Goal: Task Accomplishment & Management: Manage account settings

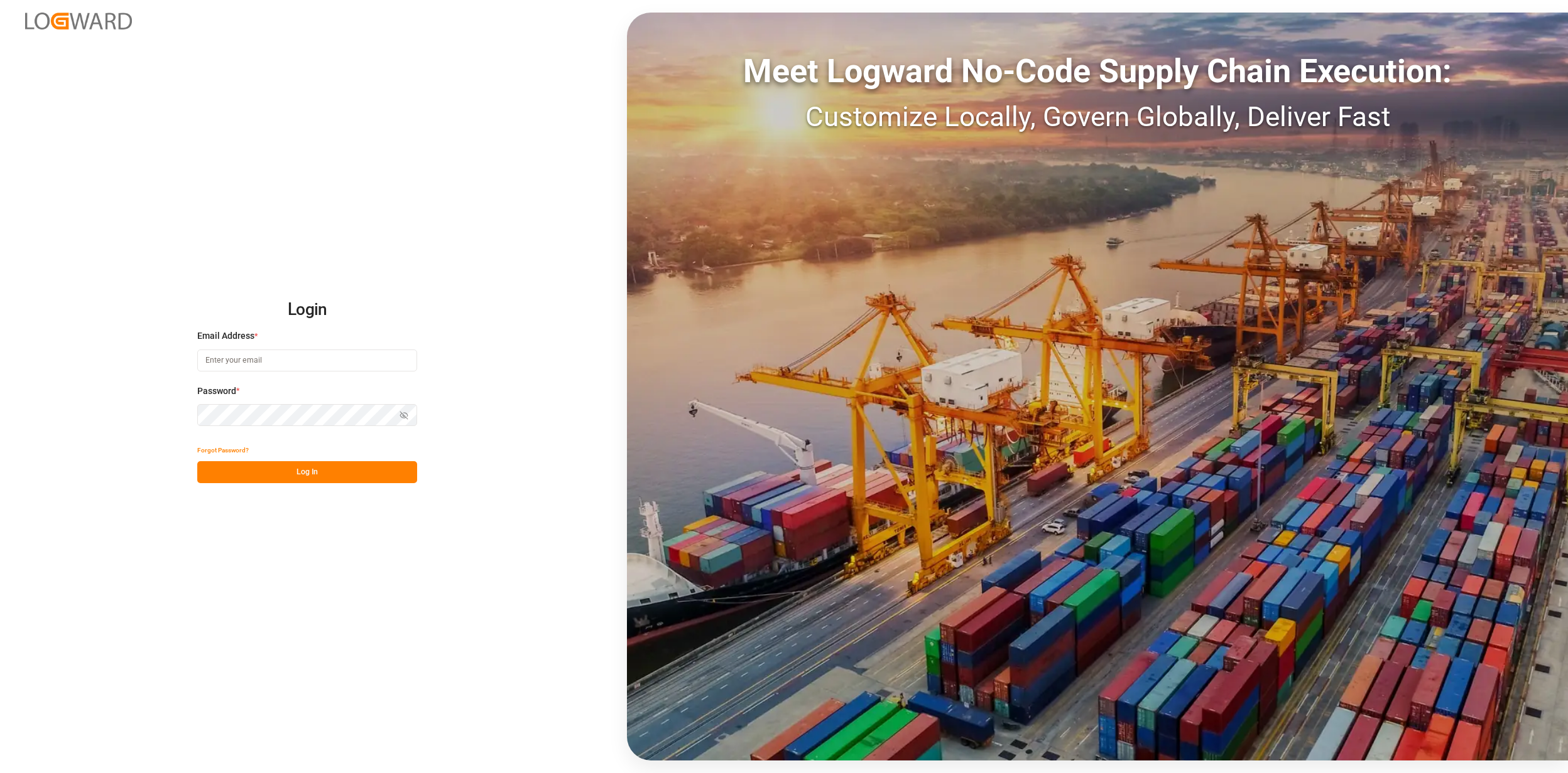
type input "[EMAIL_ADDRESS][PERSON_NAME][DOMAIN_NAME]"
click at [329, 480] on button "Log In" at bounding box center [307, 473] width 219 height 22
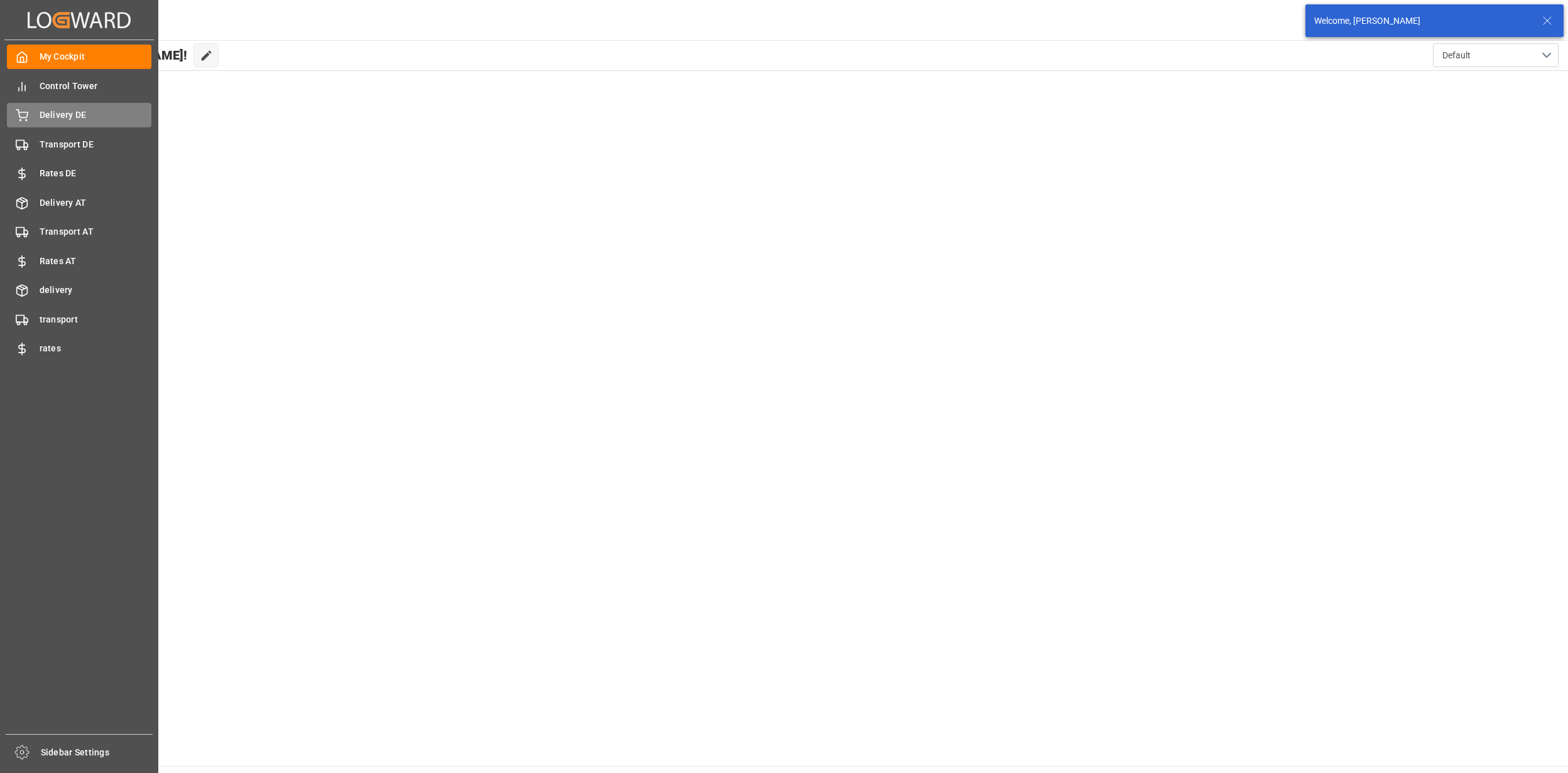
click at [24, 114] on icon at bounding box center [22, 116] width 13 height 13
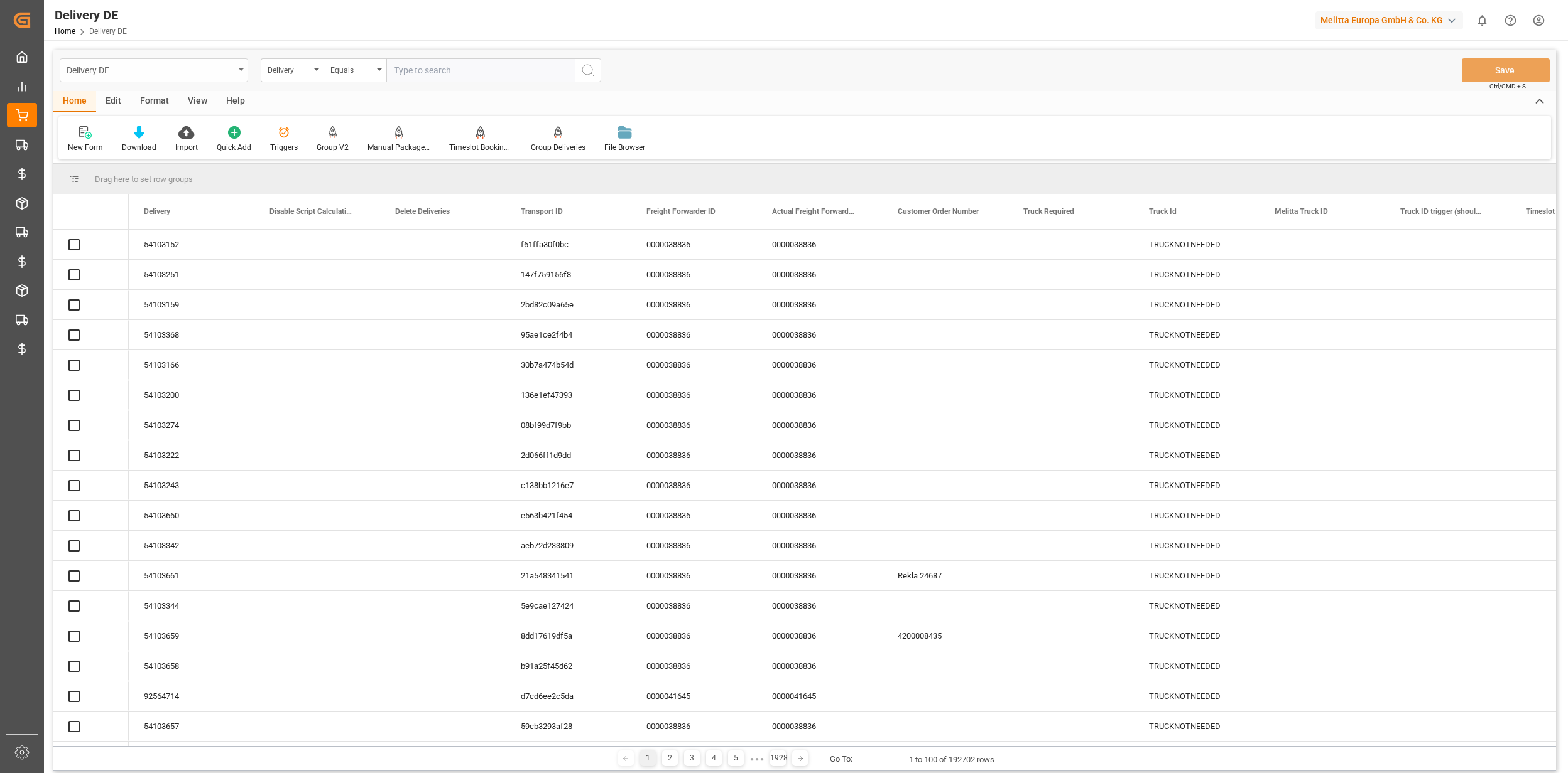
click at [157, 74] on div "Delivery DE" at bounding box center [150, 69] width 168 height 16
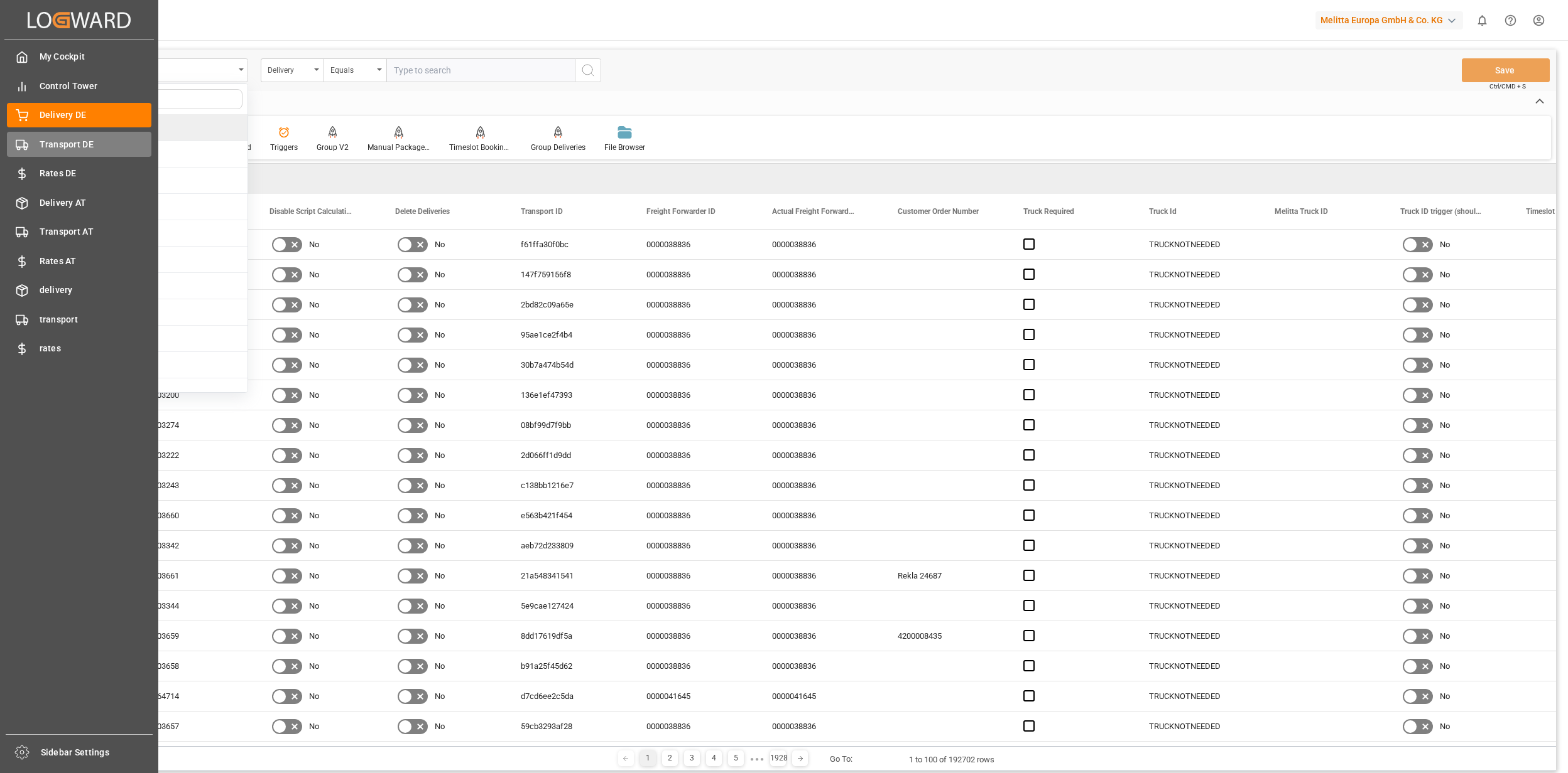
click at [28, 139] on icon at bounding box center [22, 146] width 13 height 13
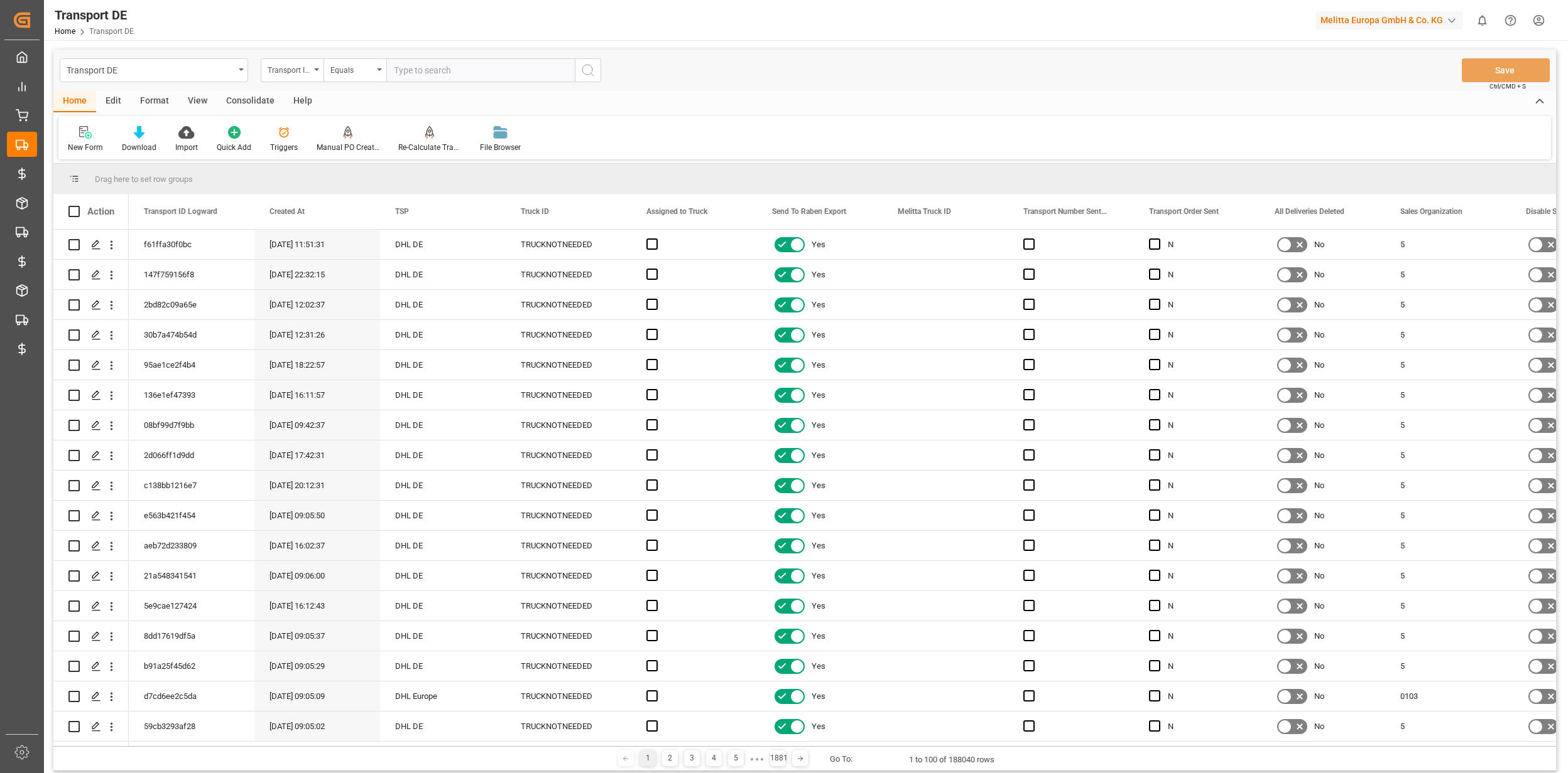
click at [398, 70] on input "text" at bounding box center [480, 70] width 188 height 24
paste input "ef48c0f8f19d"
type input "ef48c0f8f19d"
click at [583, 73] on icon "search button" at bounding box center [588, 70] width 15 height 15
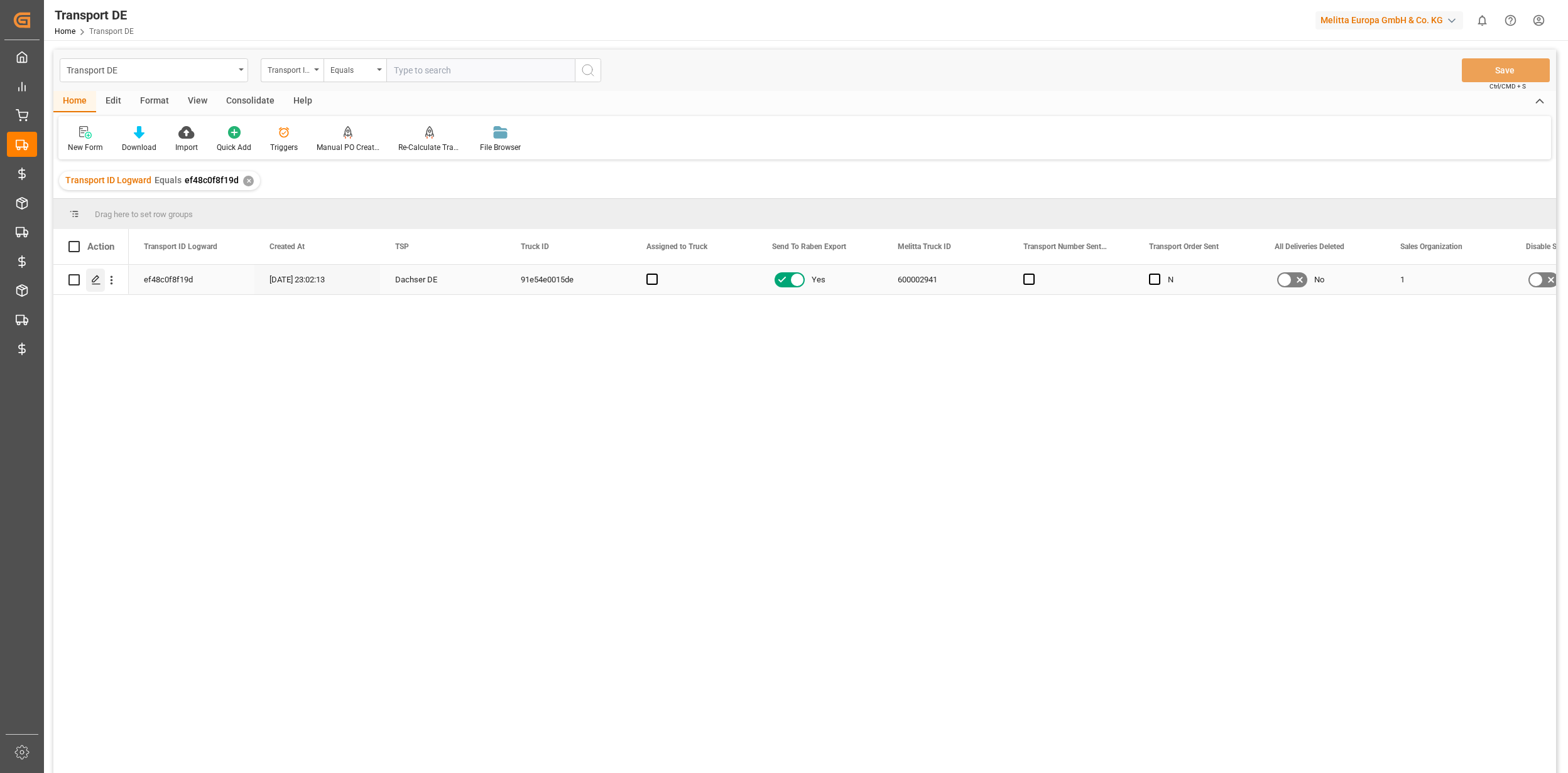
click at [96, 284] on icon "Press SPACE to select this row." at bounding box center [96, 279] width 10 height 10
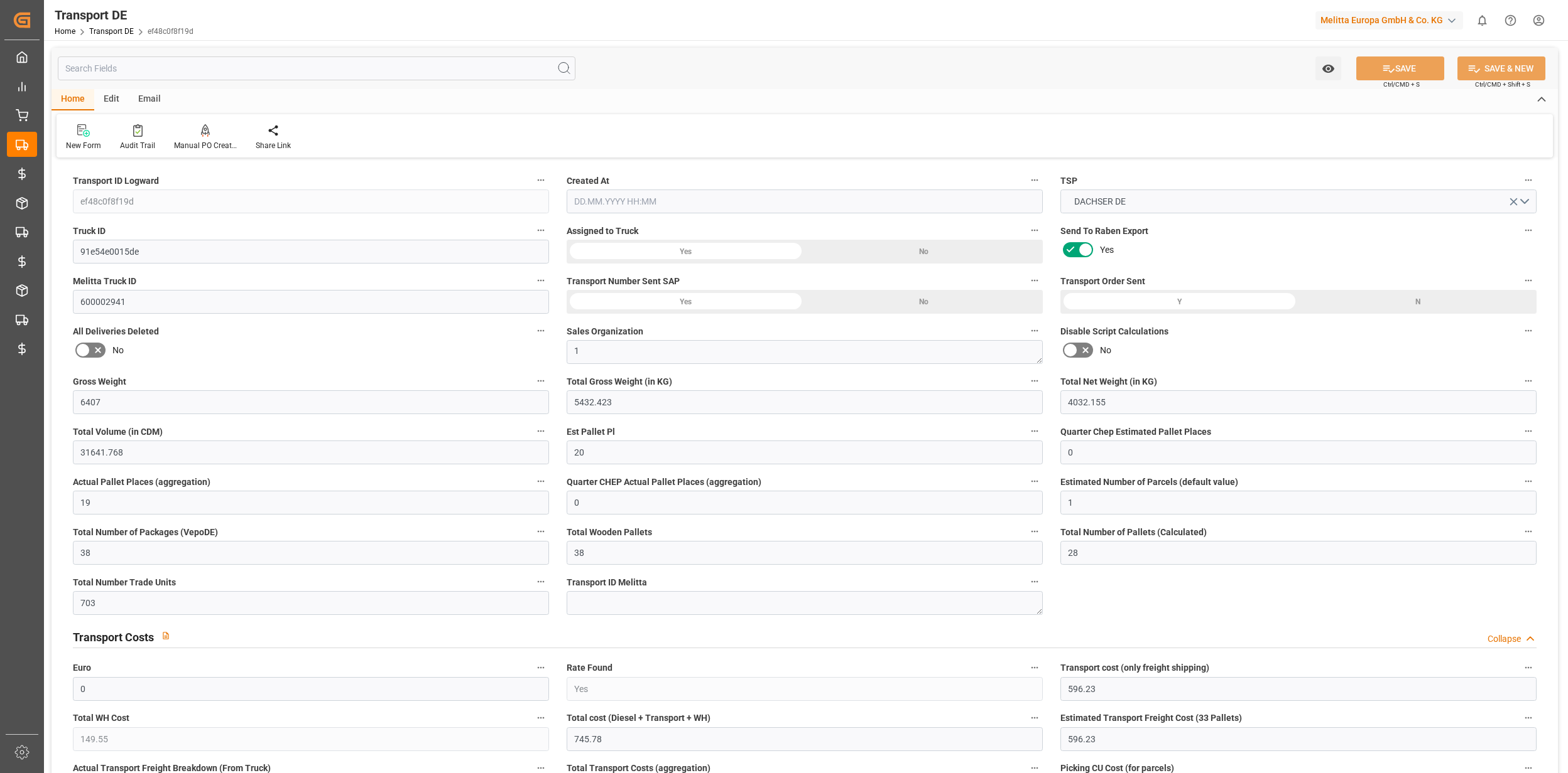
type input "6407"
type input "5432.423"
type input "4032.155"
type input "31641.768"
type input "20"
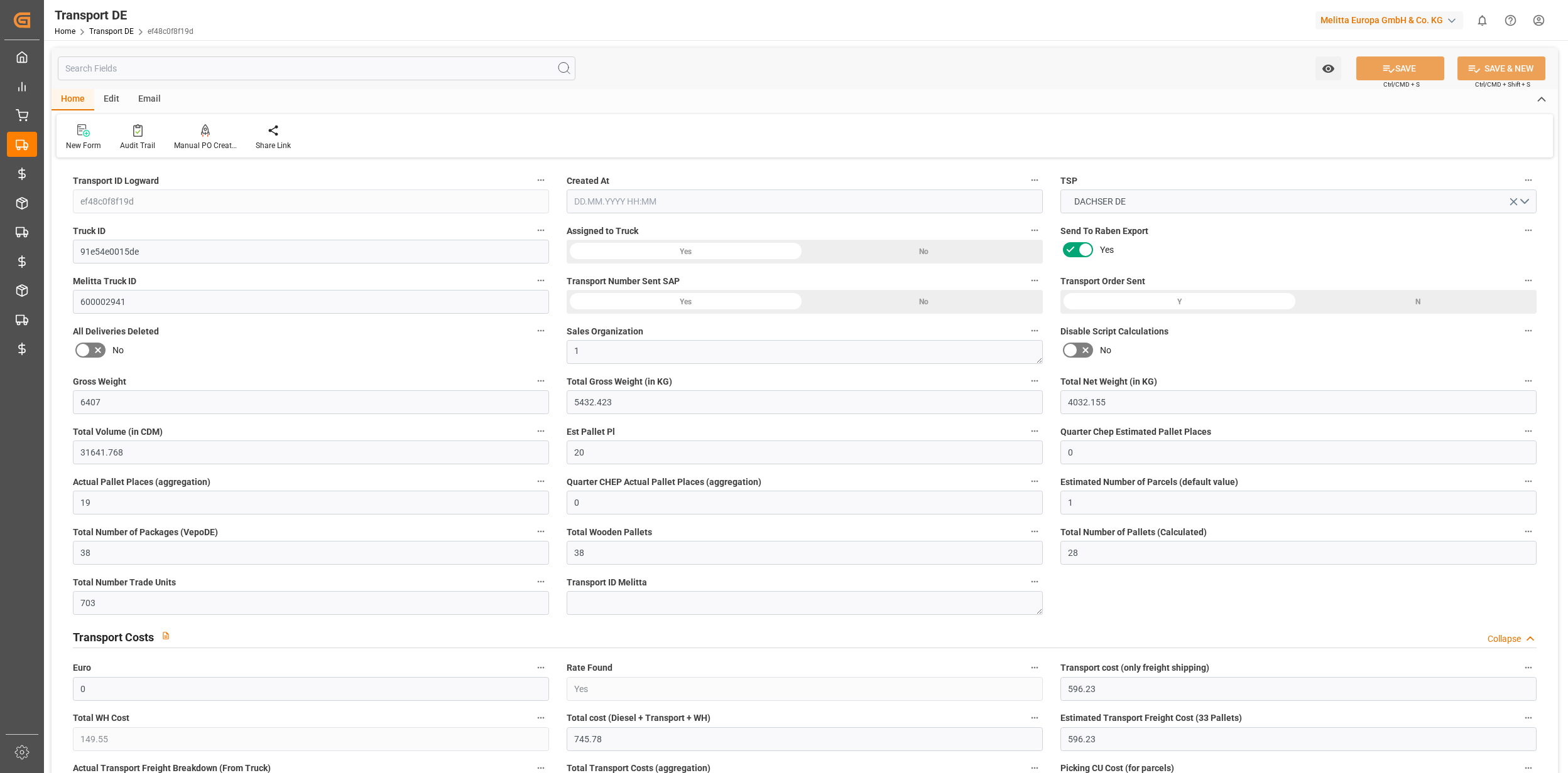
type input "0"
type input "19"
type input "0"
type input "1"
type input "38"
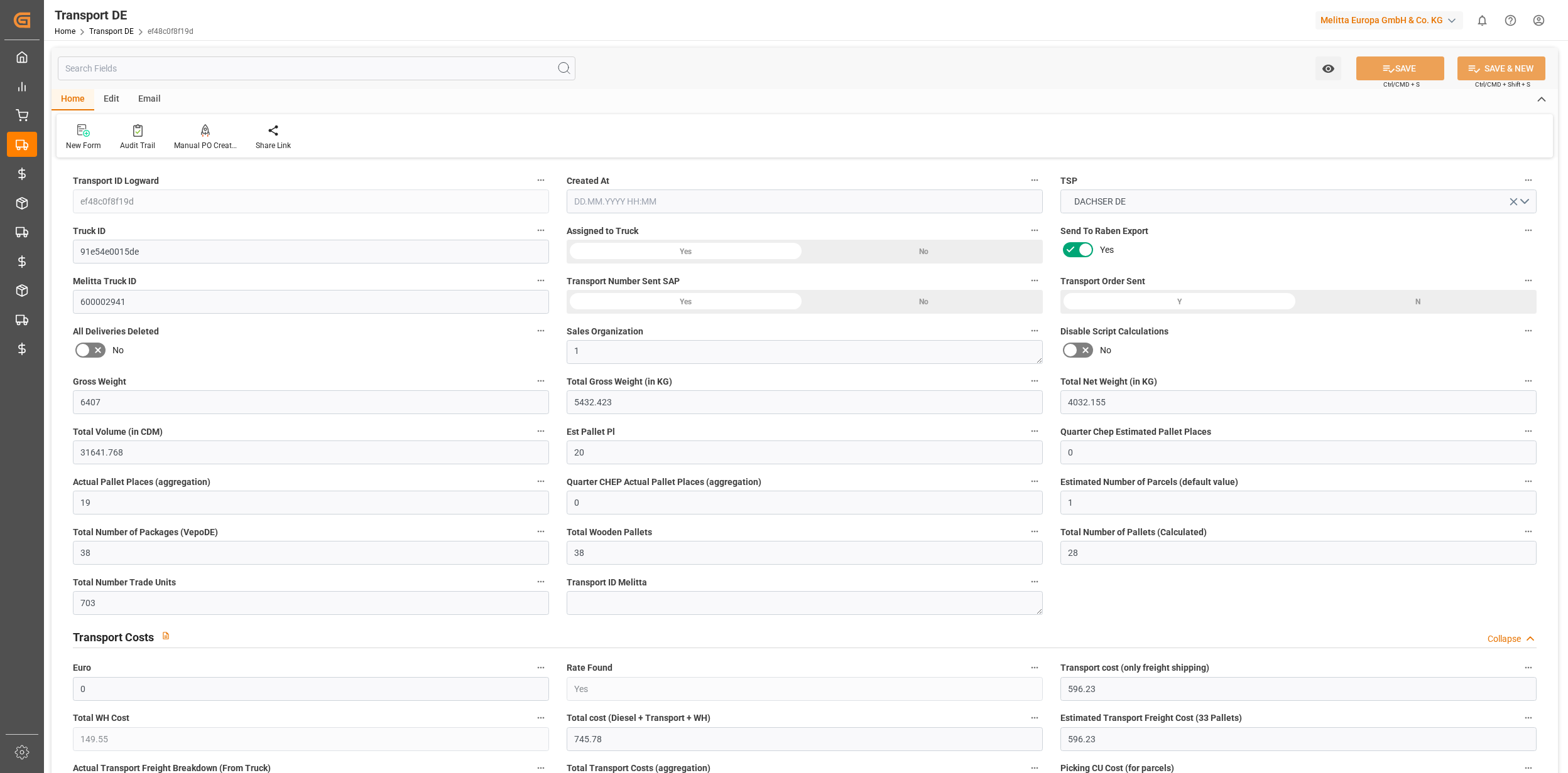
type input "38"
type input "28"
type input "703"
type input "0"
type input "596.23"
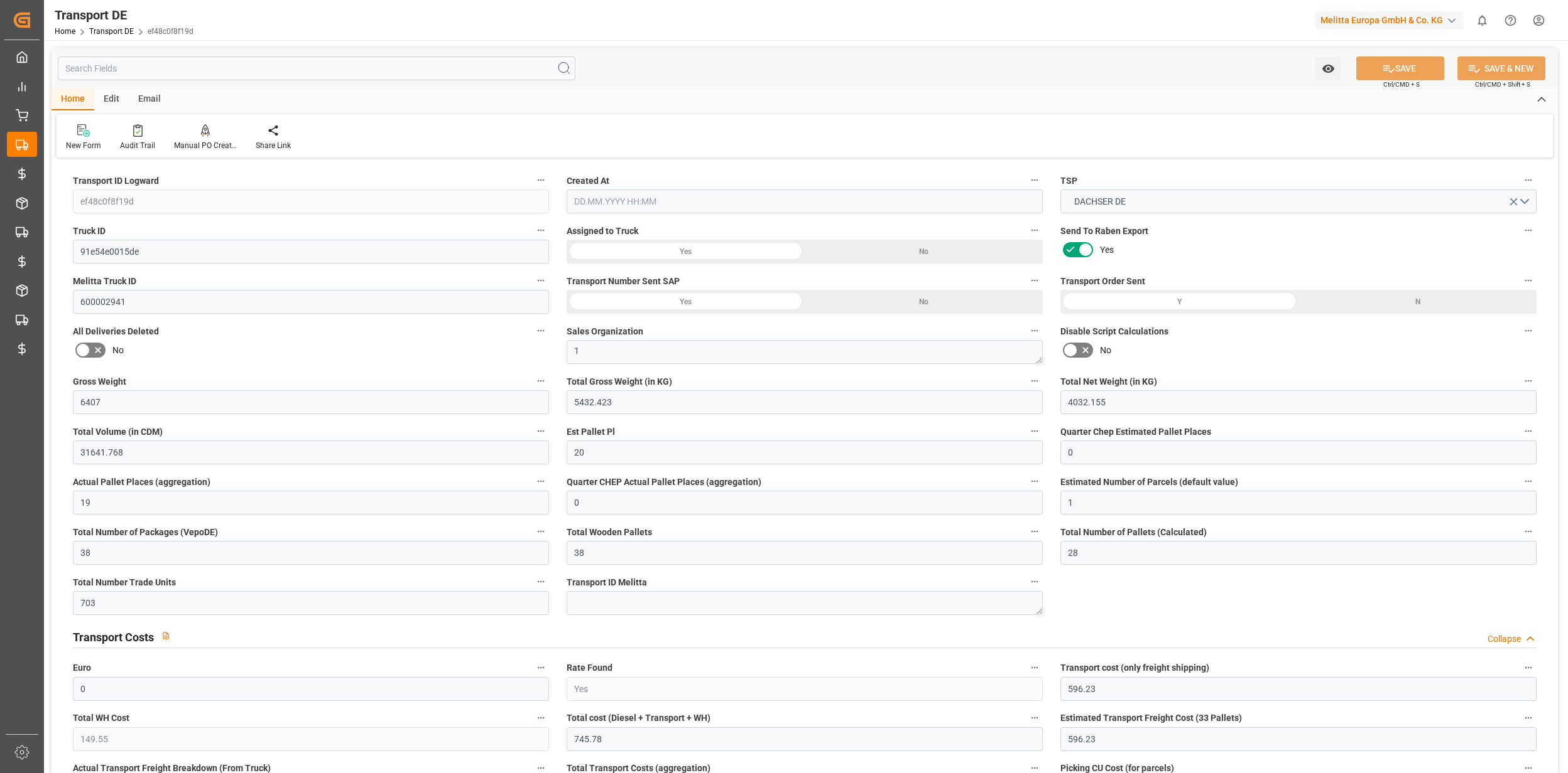
type input "149.55"
type input "596.23"
type input "68"
type input "38"
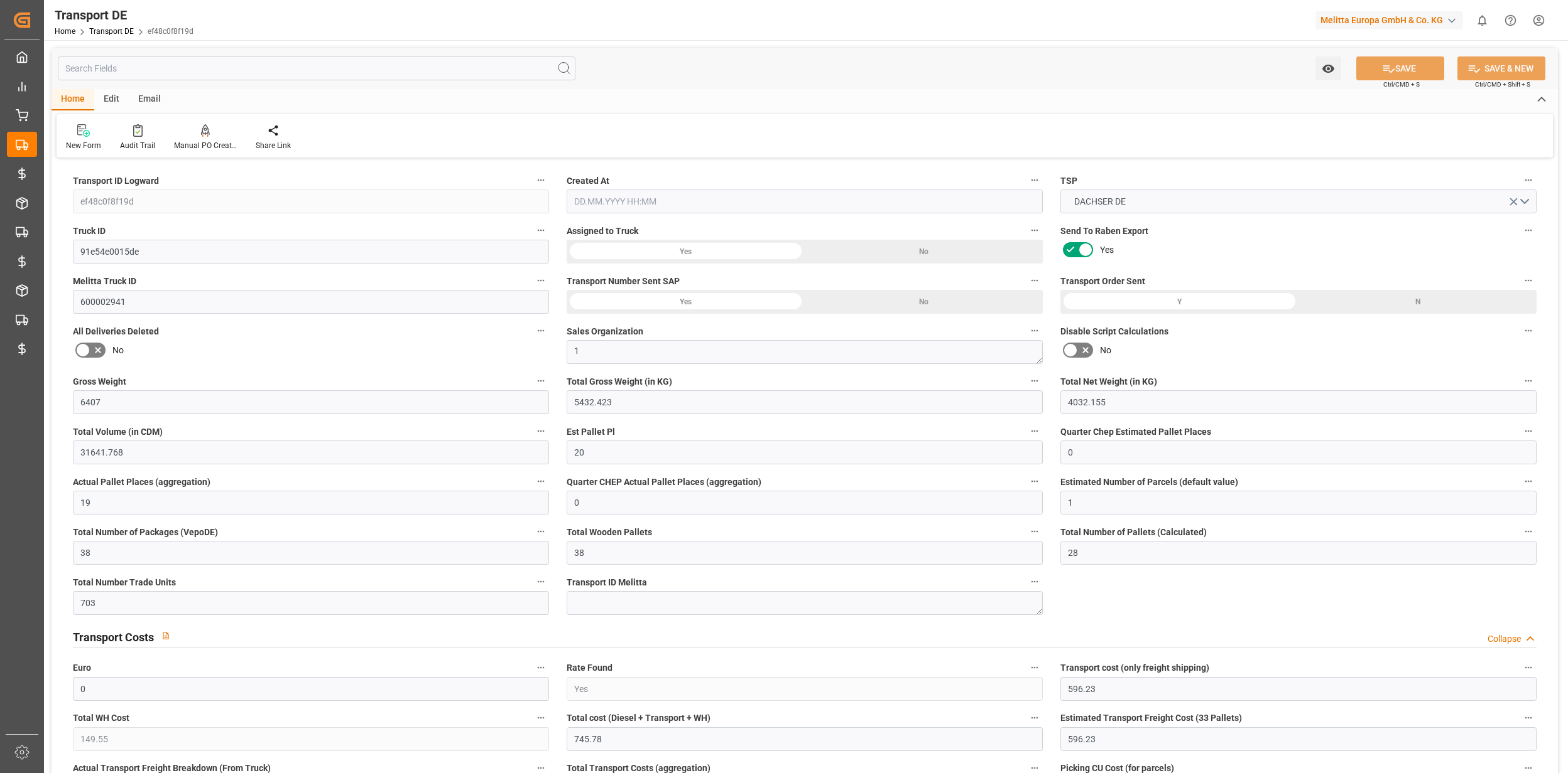
type input "0"
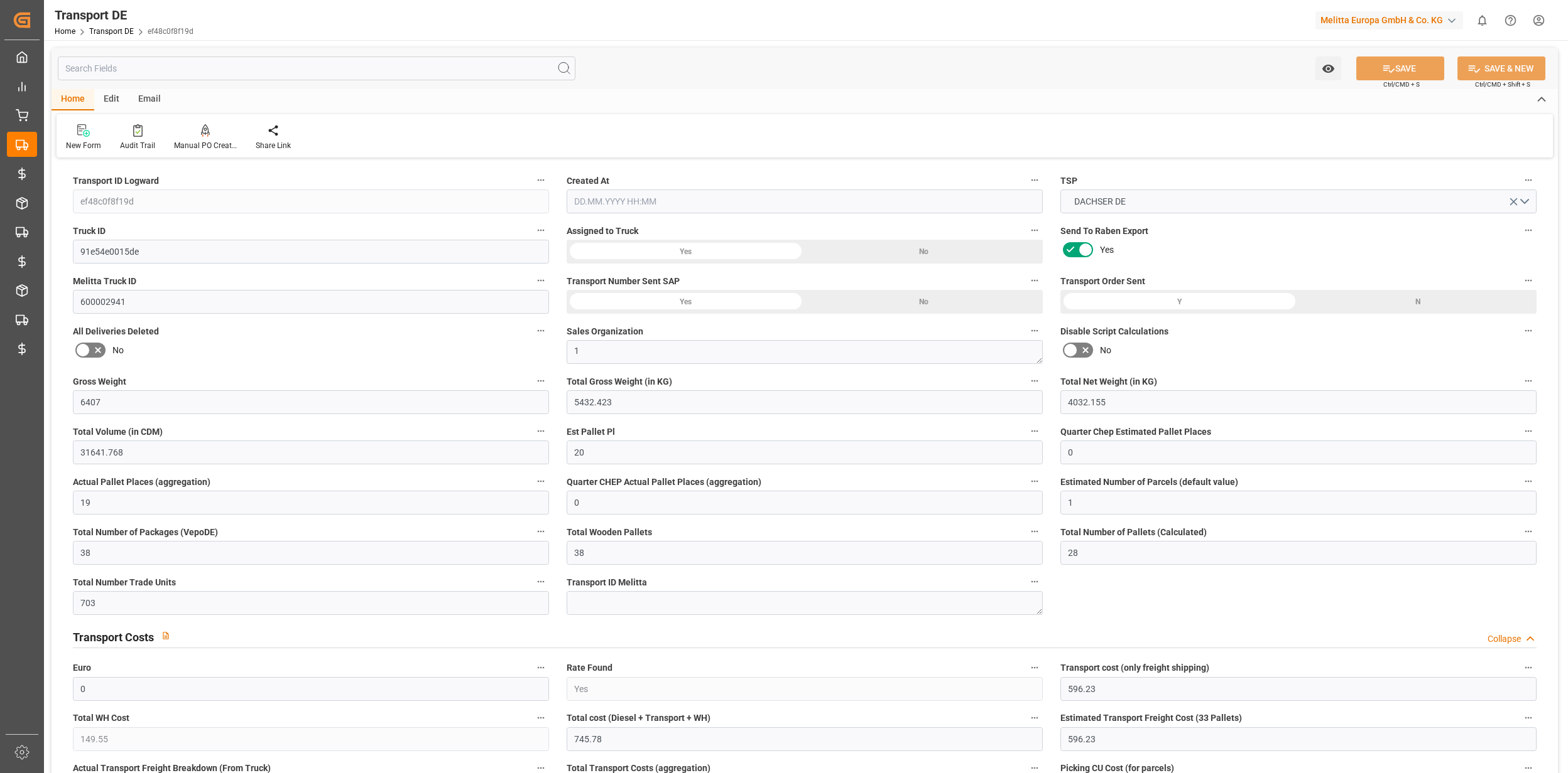
type input "0"
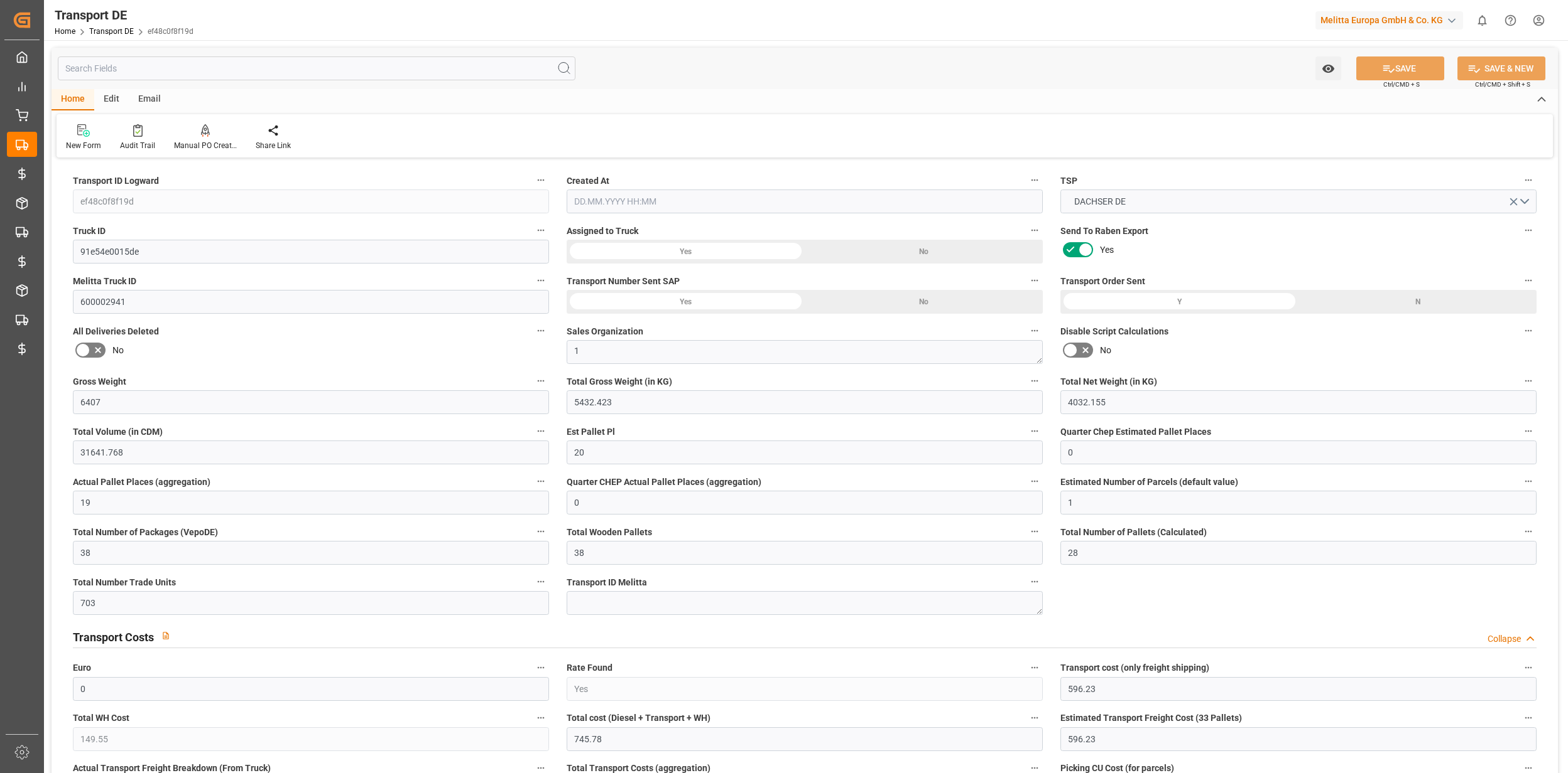
type input "0"
type input "5432.423"
type input "10767.6795"
type input "21"
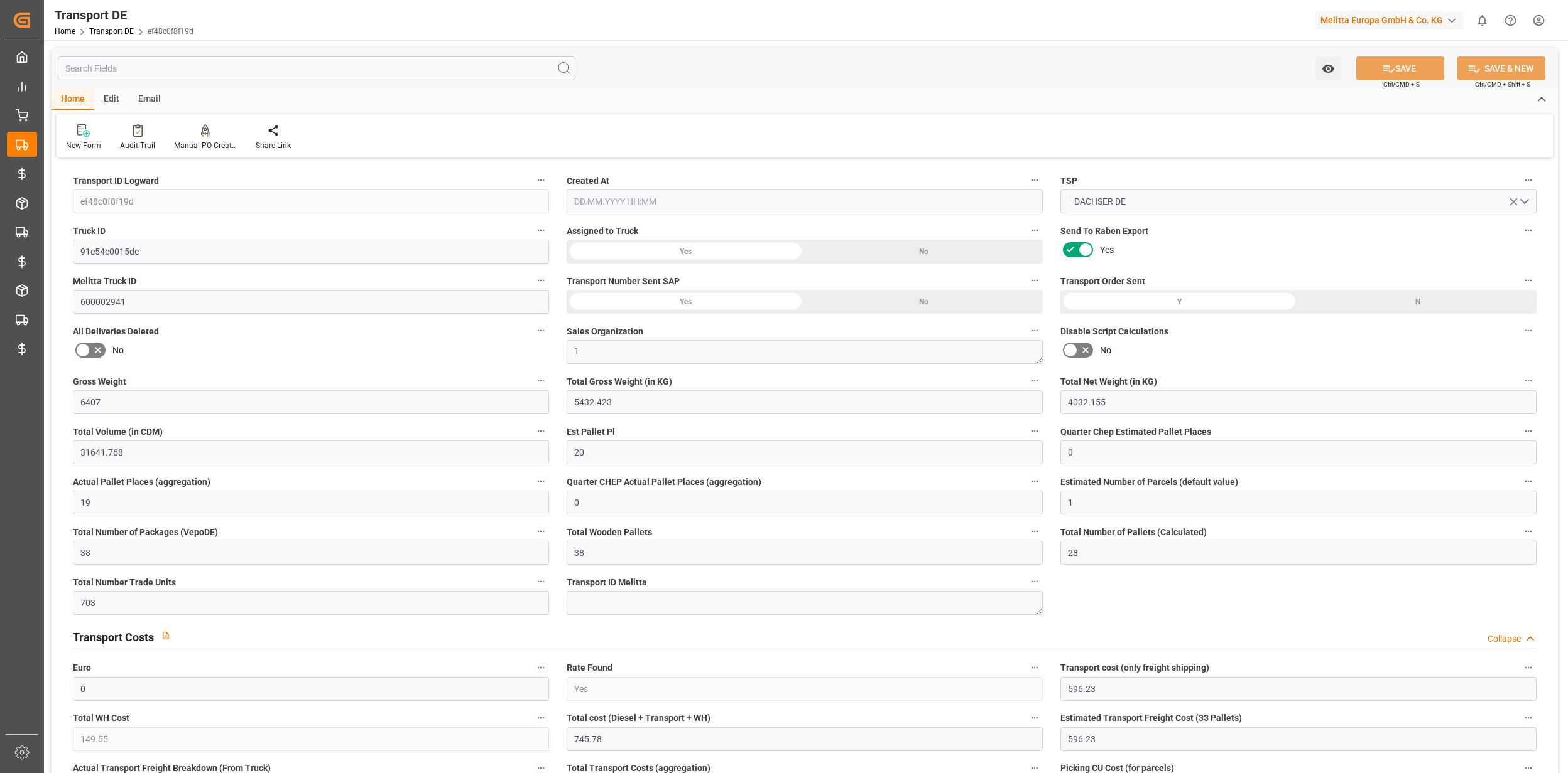
type input "80"
type input "0"
type input "5"
type input "33"
type input "0"
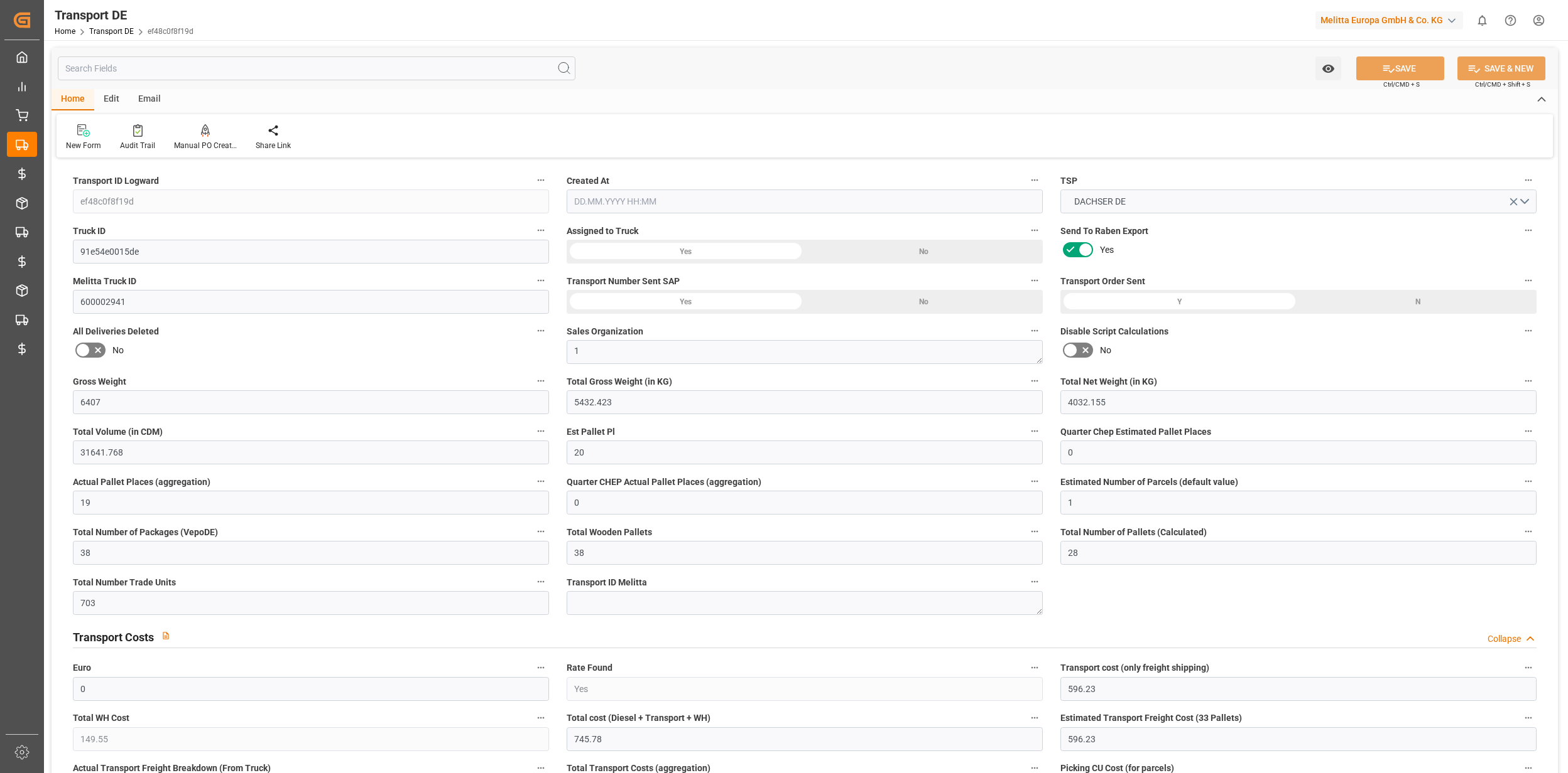
type input "0"
type input "2"
type input "0"
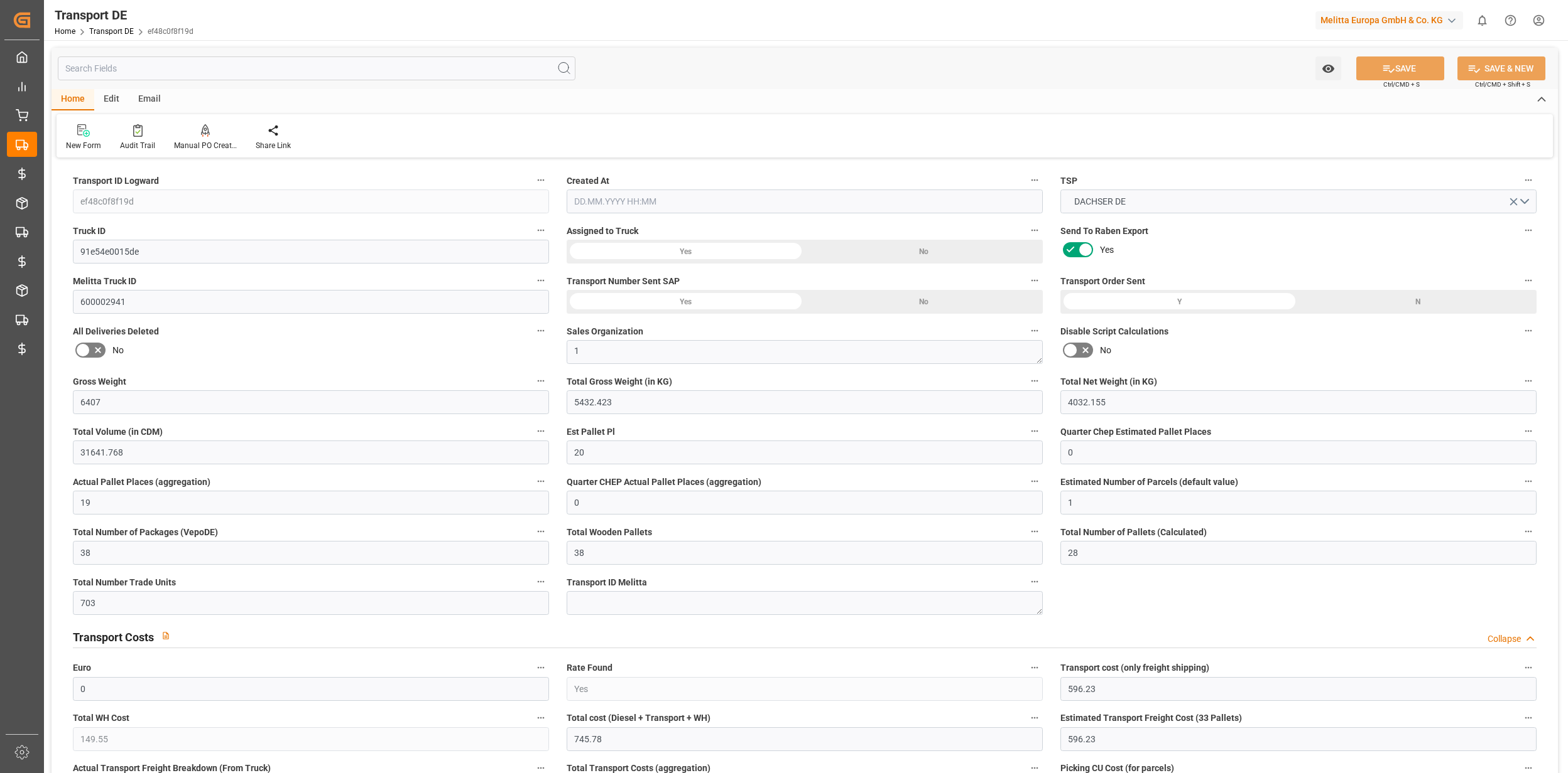
type input "2557"
type input "745.78"
type input "596.23"
type input "[DATE] 21:02"
type input "[DATE]"
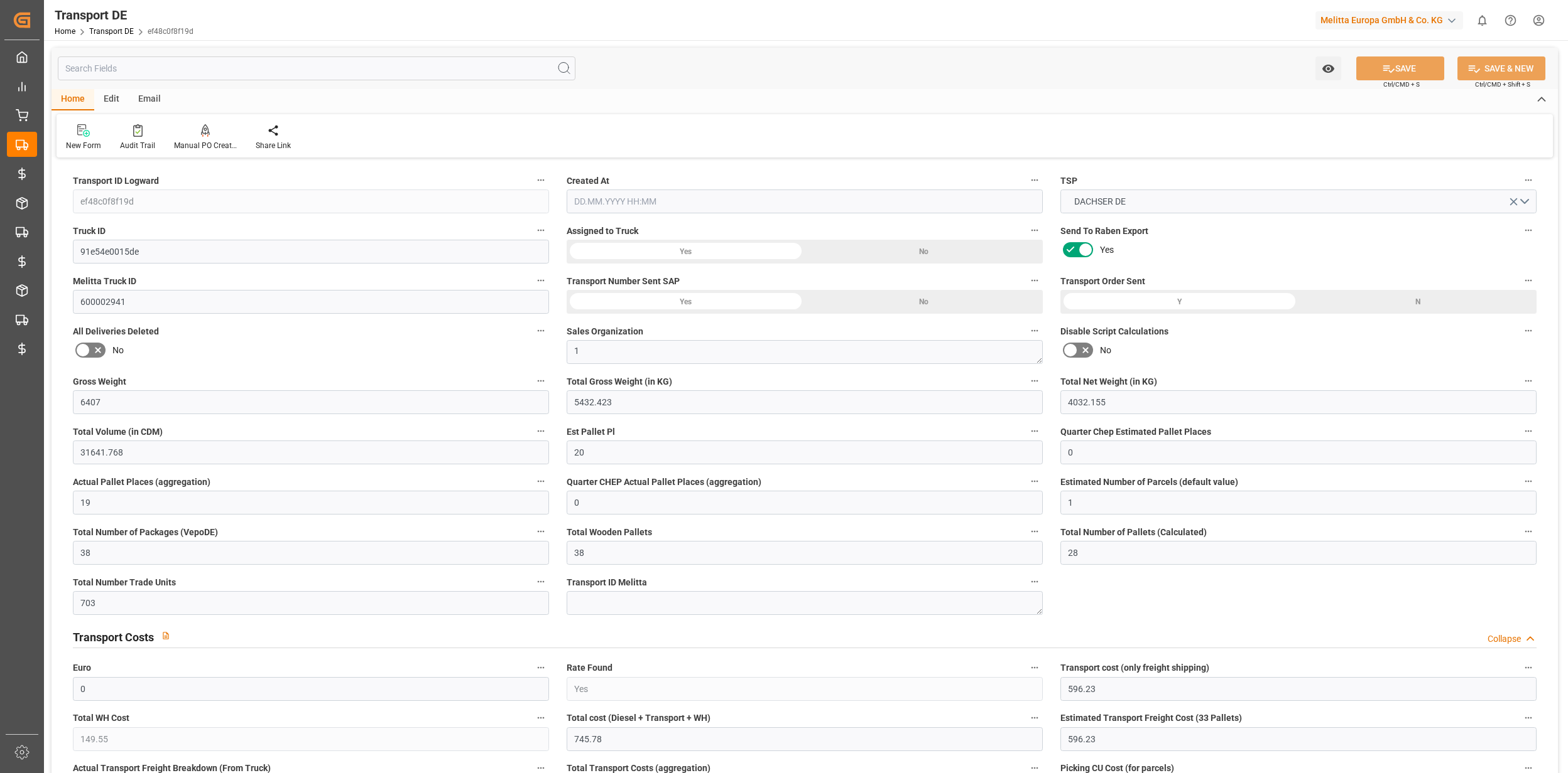
type input "[DATE]"
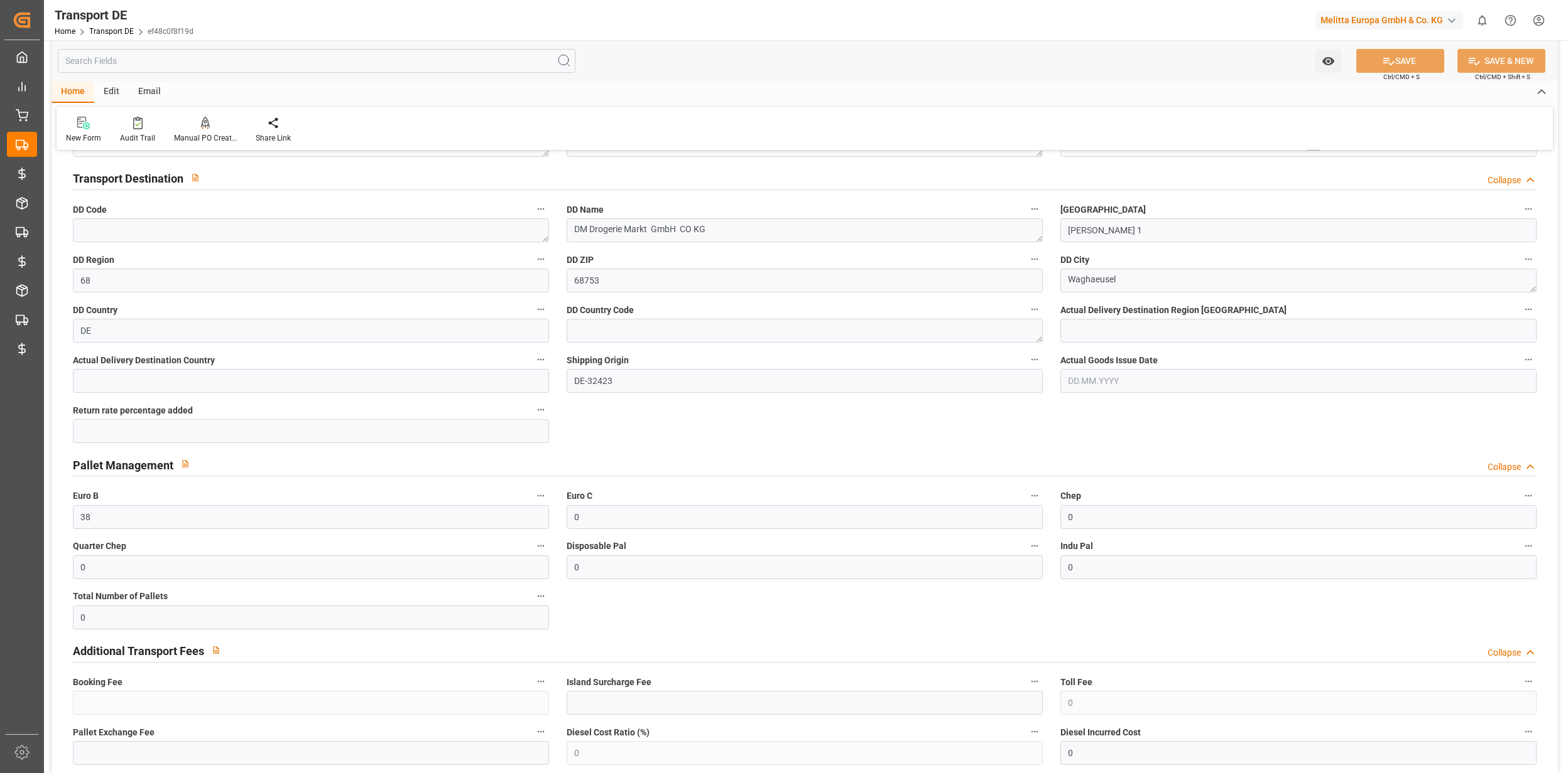
scroll to position [857, 0]
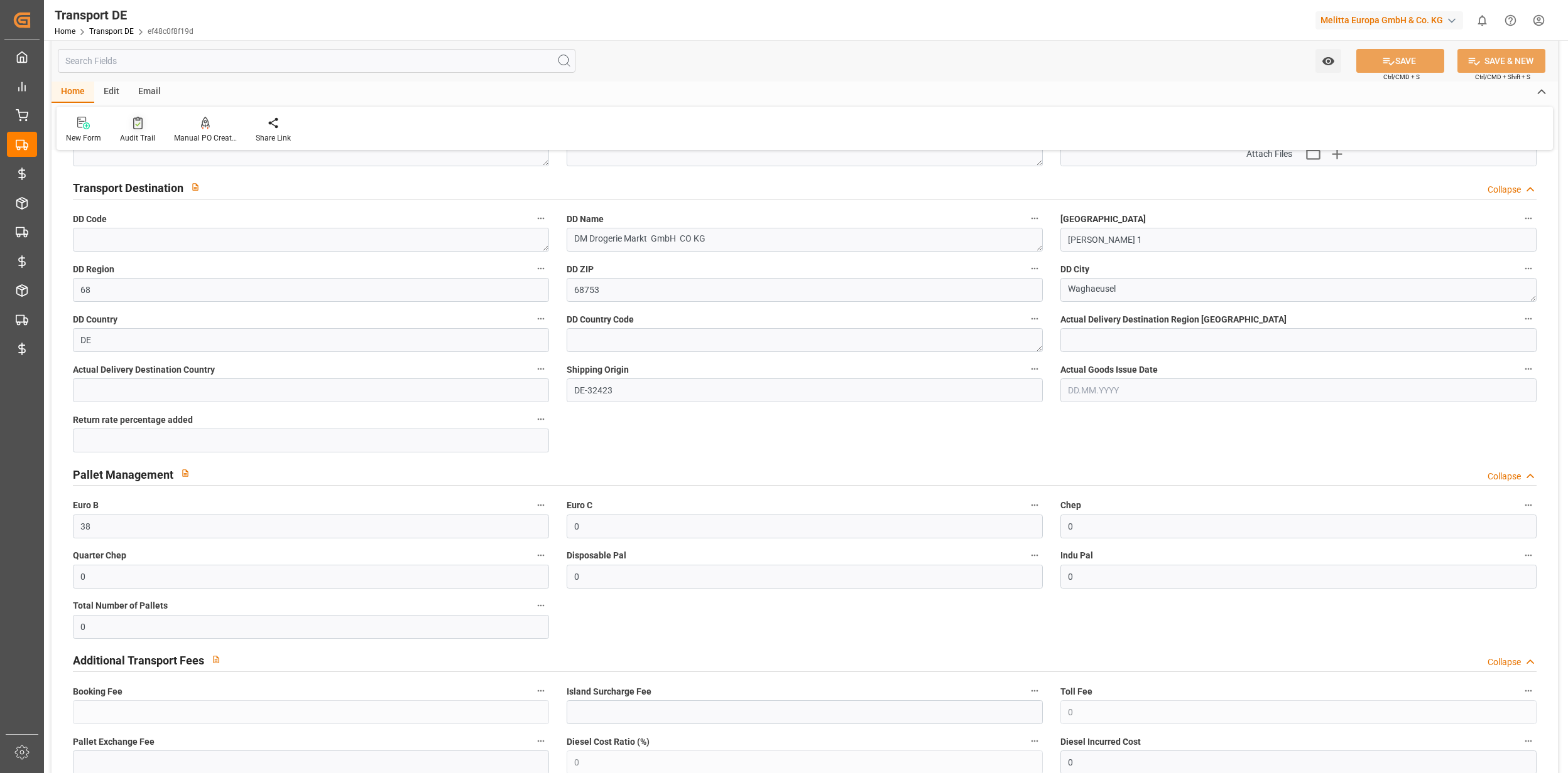
click at [128, 127] on div at bounding box center [137, 123] width 35 height 13
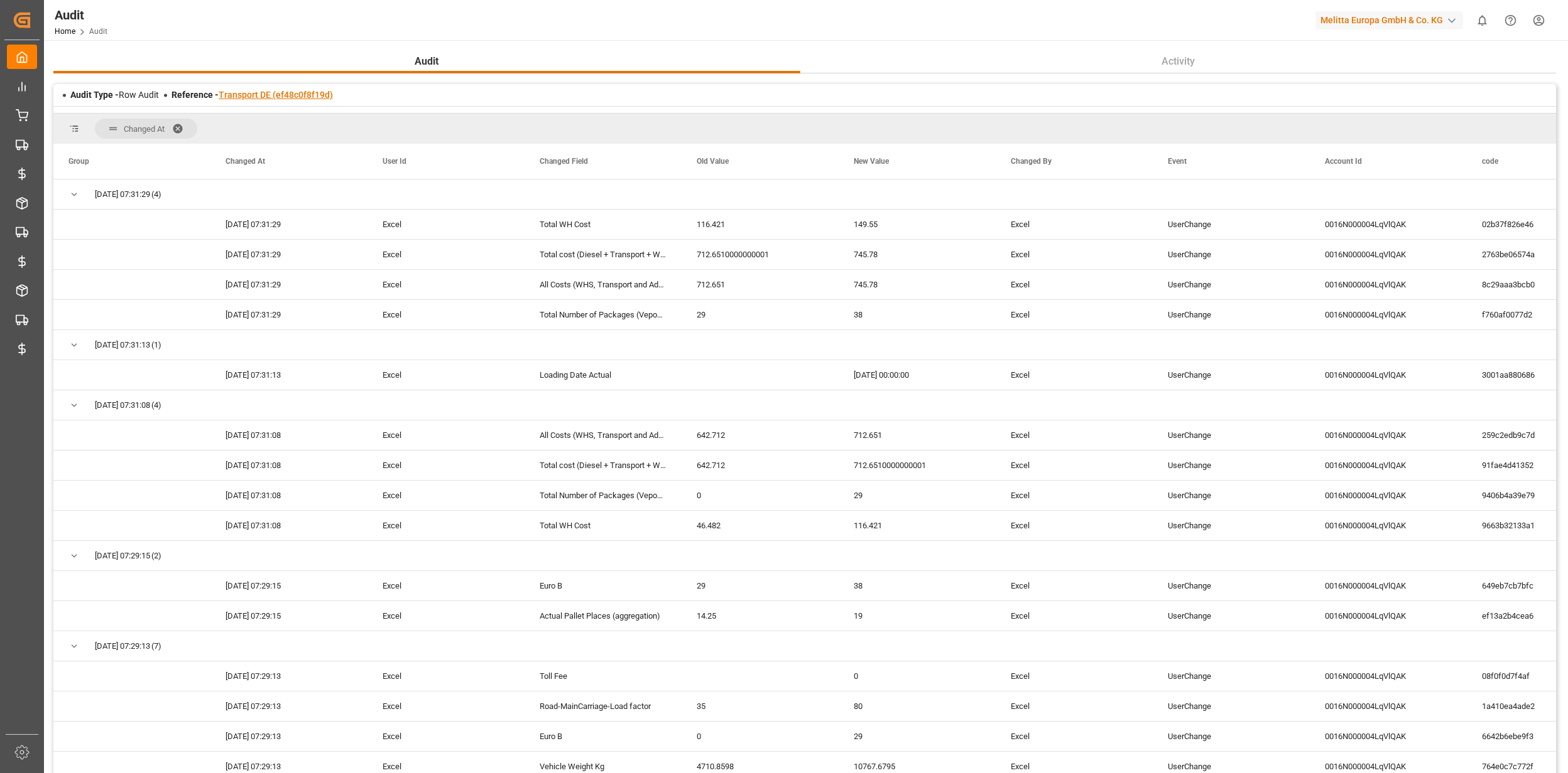
click at [257, 96] on link "Transport DE (ef48c0f8f19d)" at bounding box center [276, 94] width 114 height 10
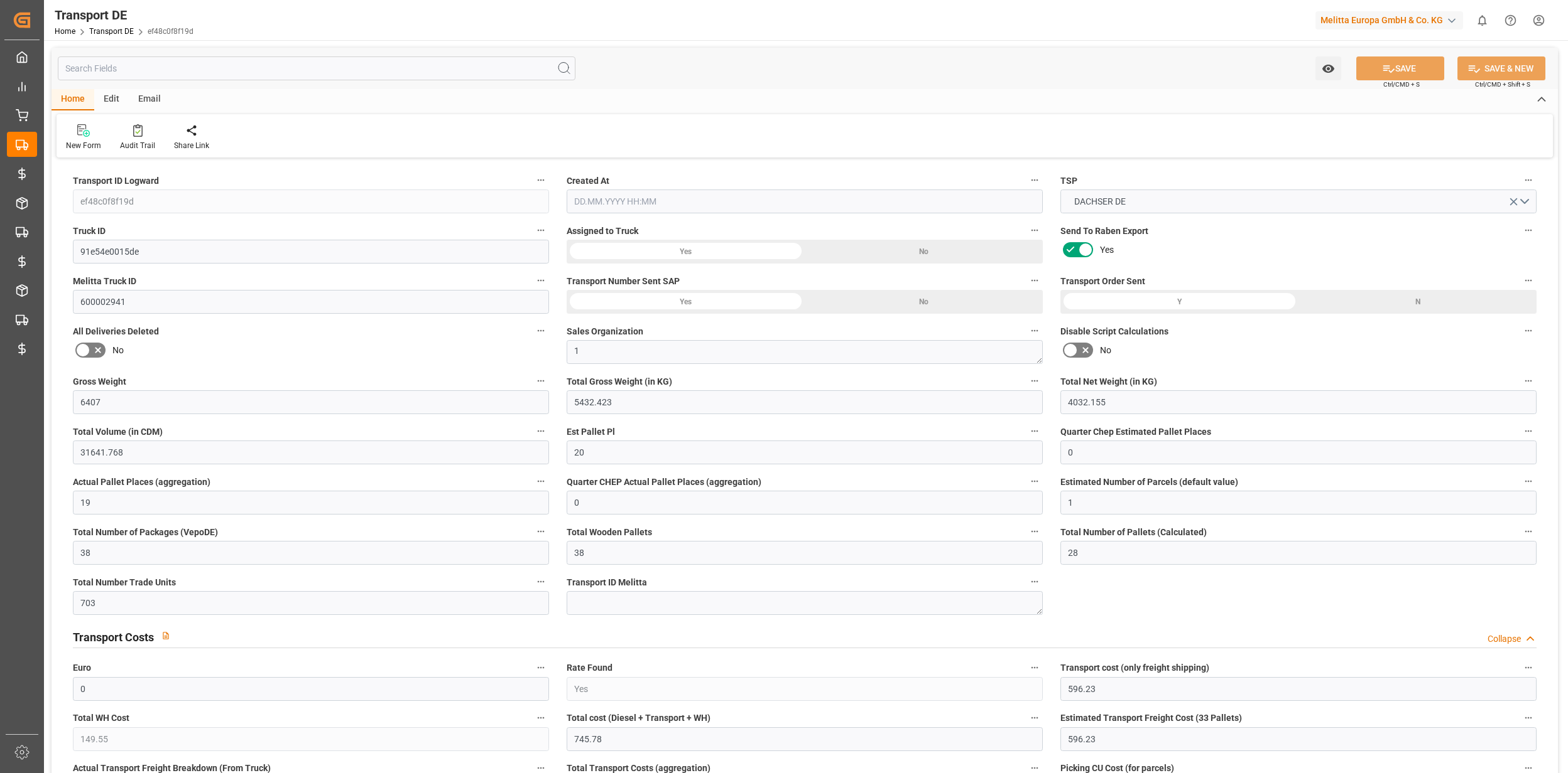
type input "6407"
type input "5432.423"
type input "4032.155"
type input "31641.768"
type input "20"
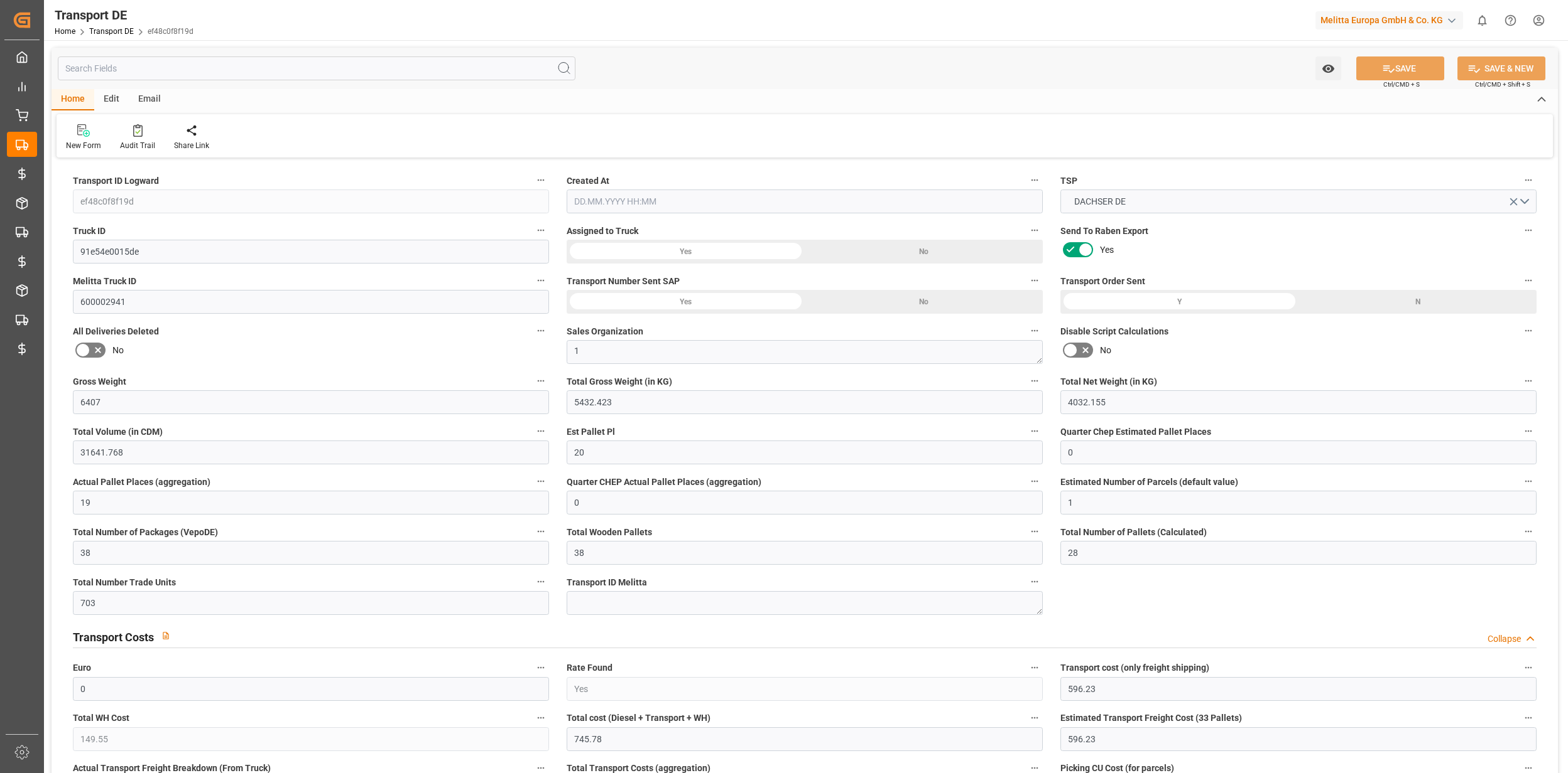
type input "0"
type input "19"
type input "0"
type input "1"
type input "38"
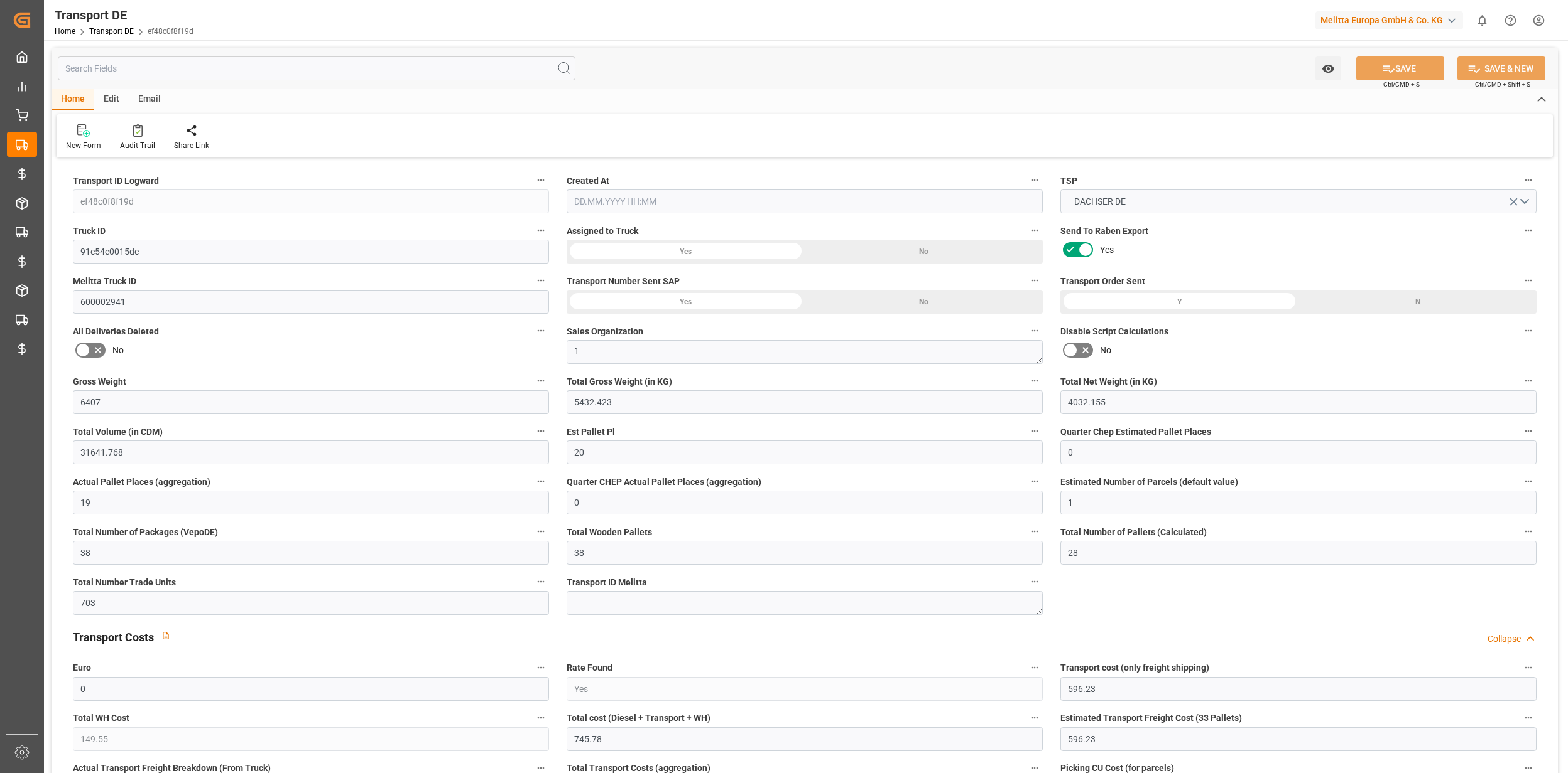
type input "38"
type input "28"
type input "703"
type input "0"
type input "596.23"
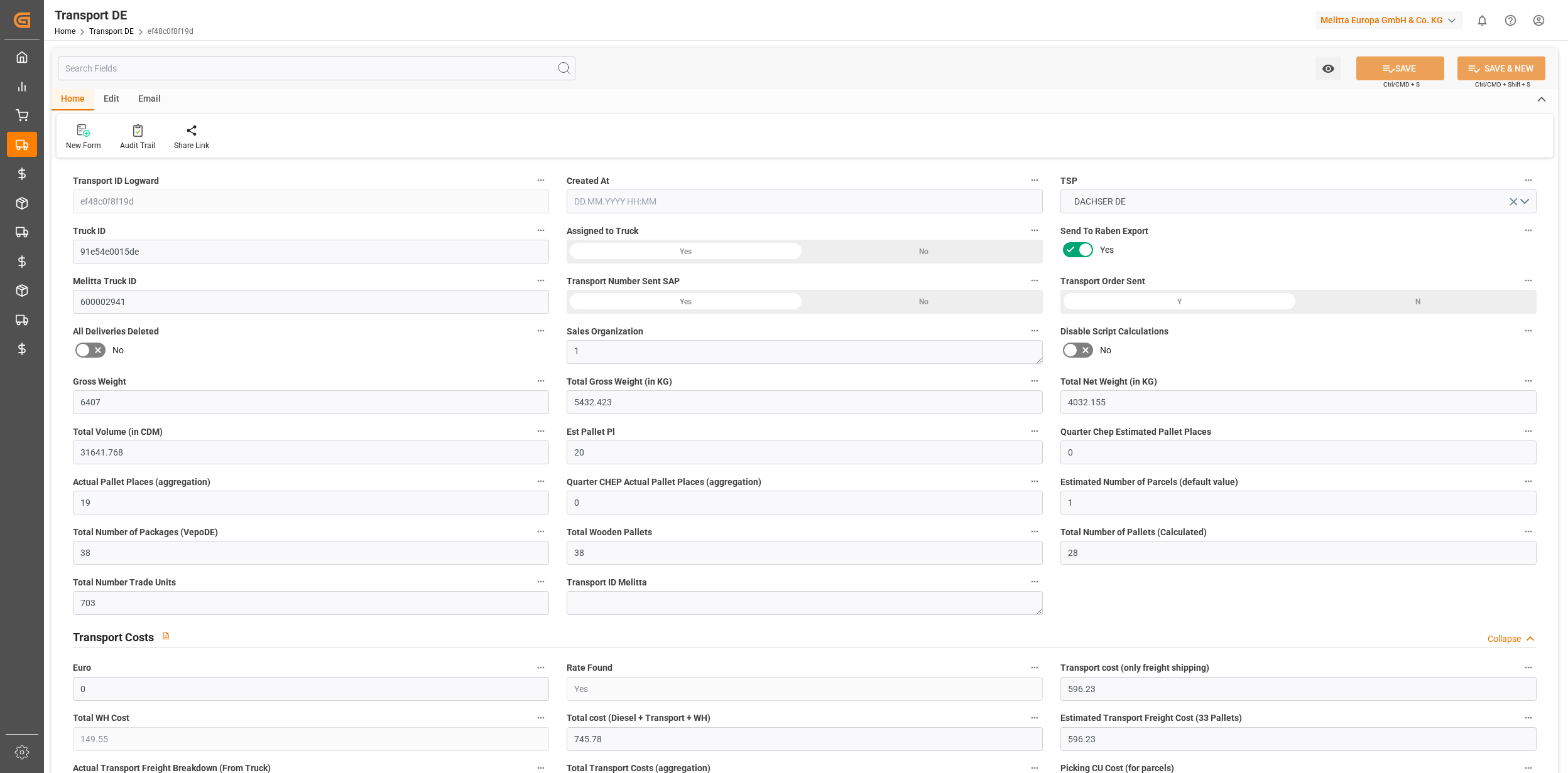
type input "149.55"
type input "596.23"
type input "68"
type input "38"
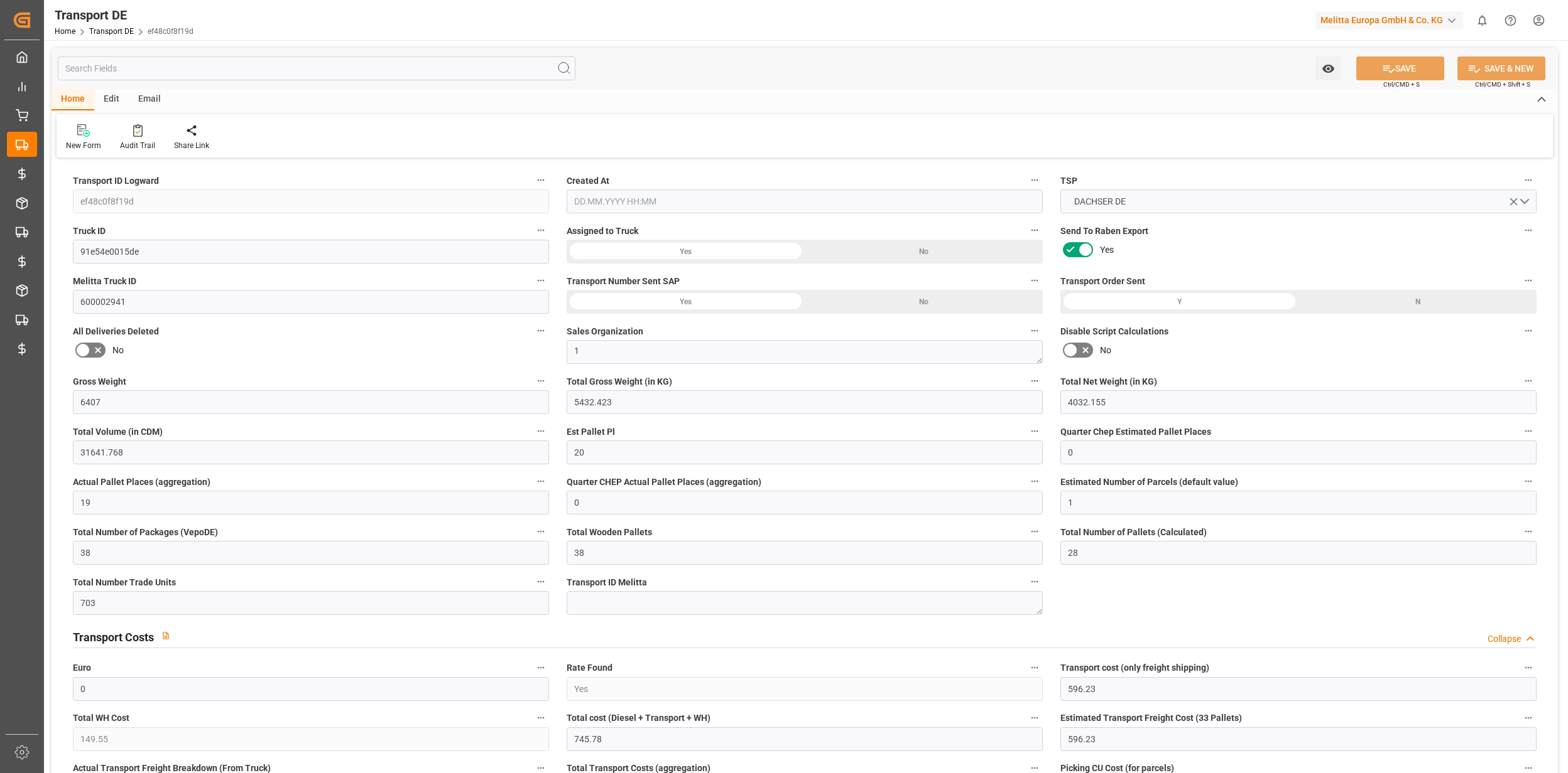
type input "0"
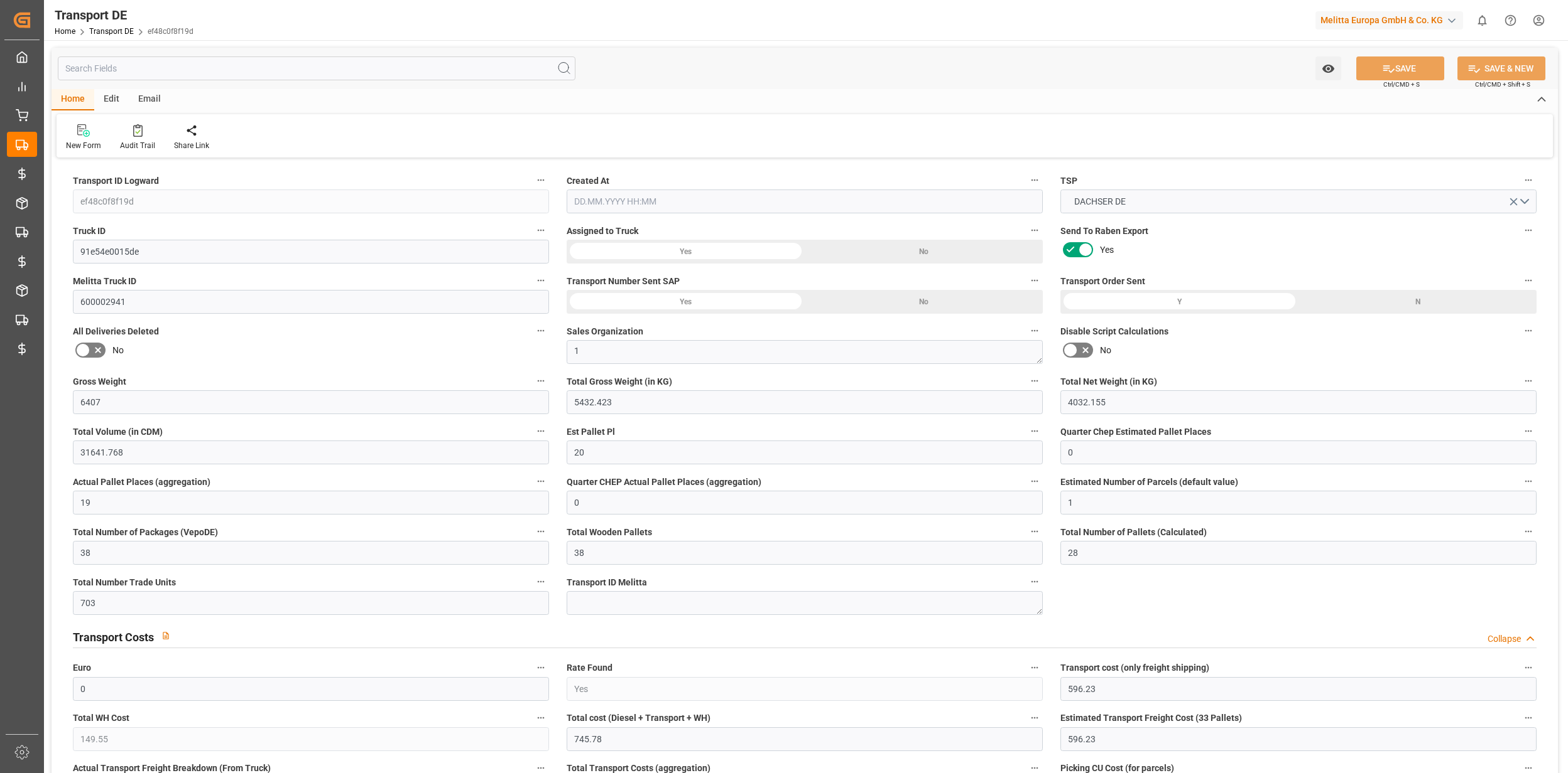
type input "0"
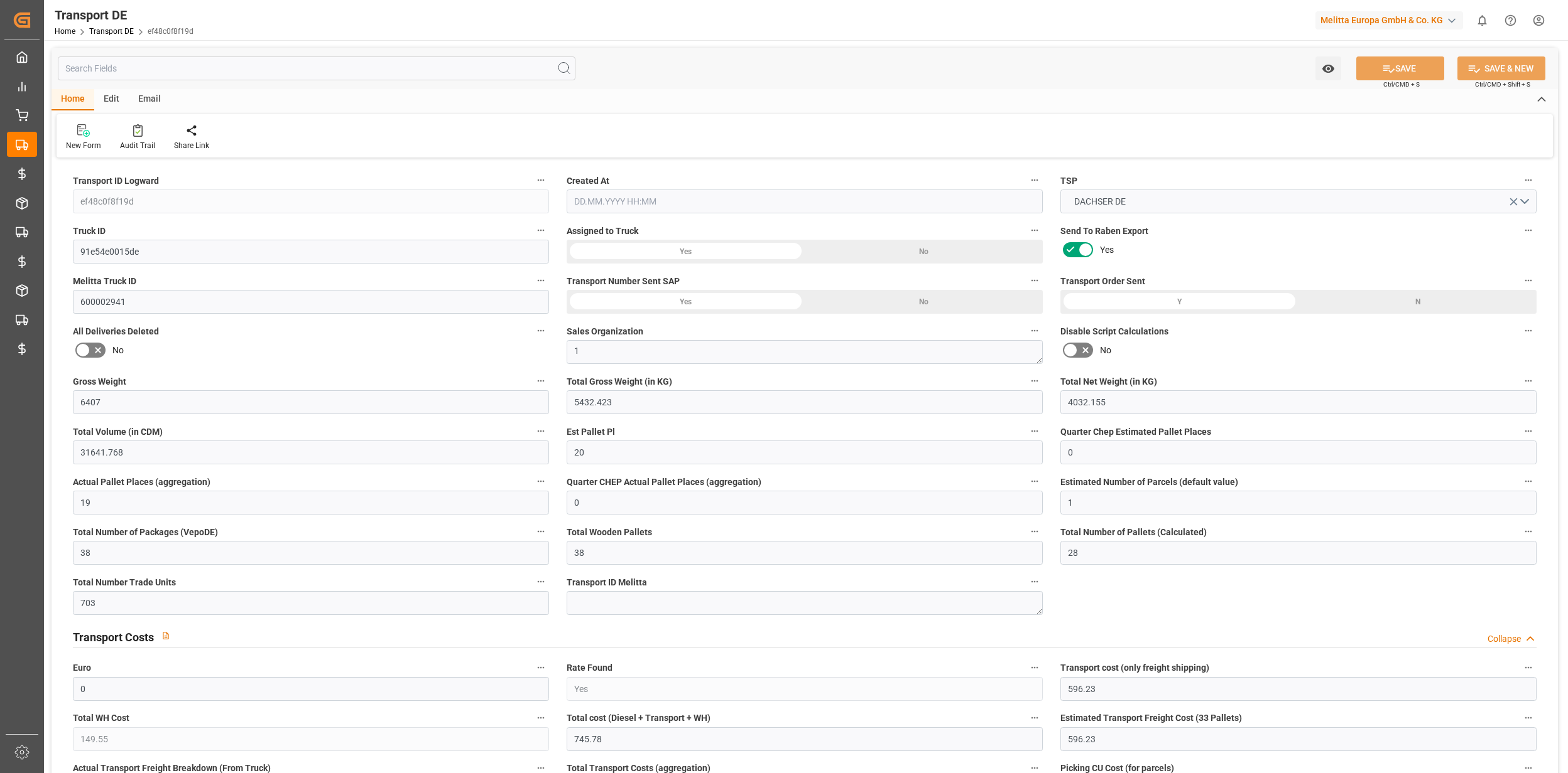
type input "0"
type input "5432.423"
type input "10767.6795"
type input "21"
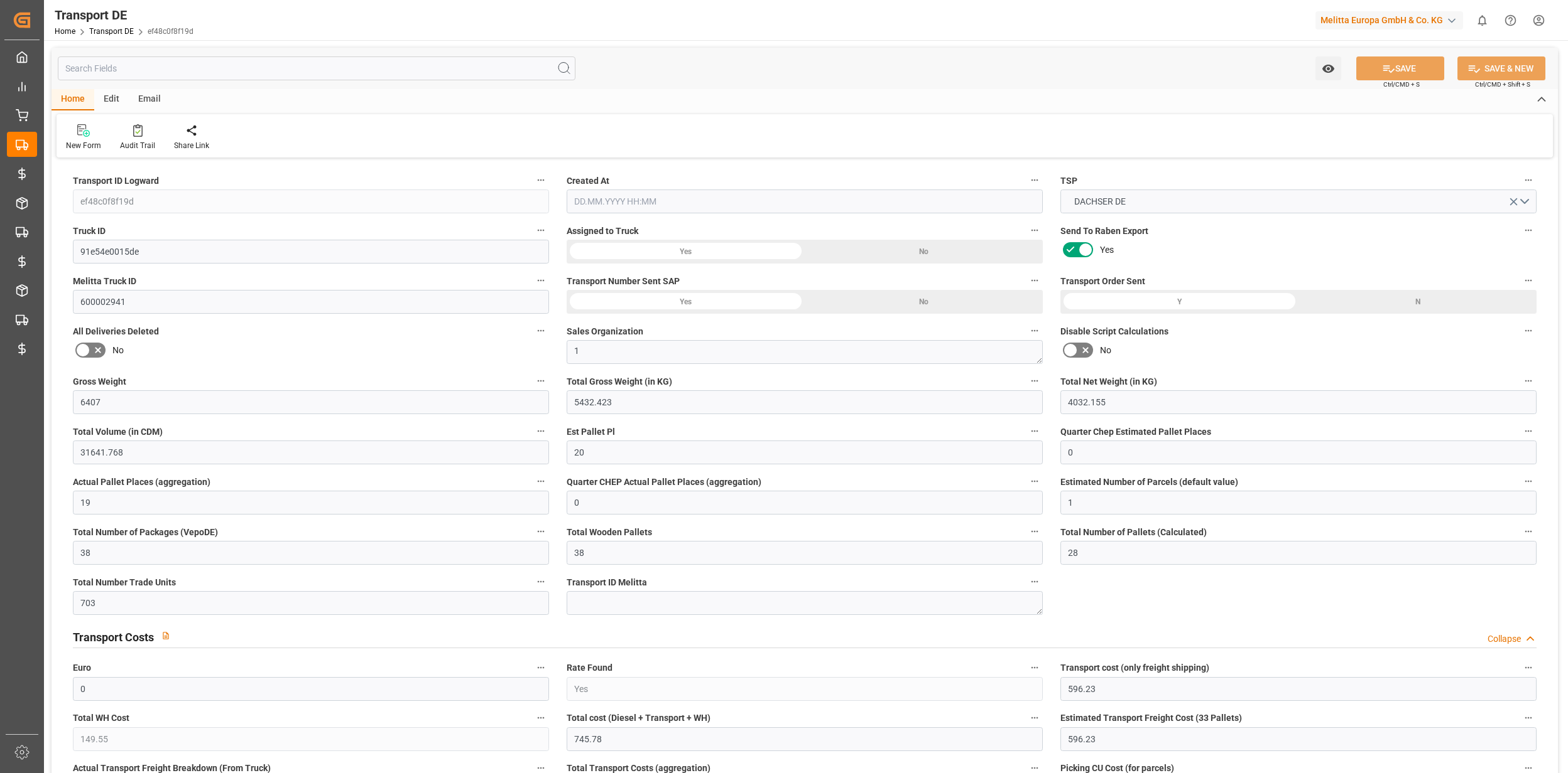
type input "80"
type input "0"
type input "5"
type input "33"
type input "0"
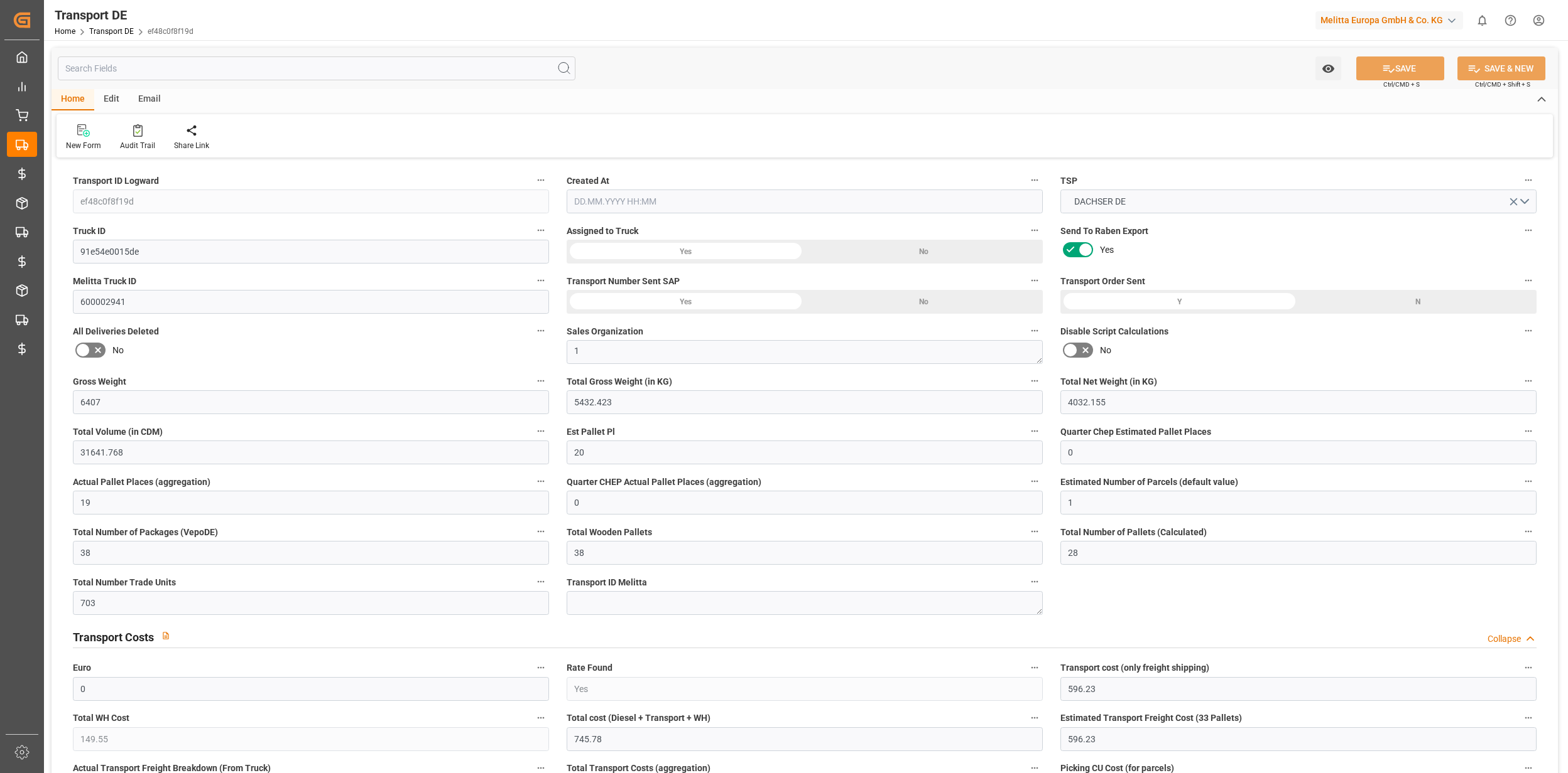
type input "0"
type input "2"
type input "0"
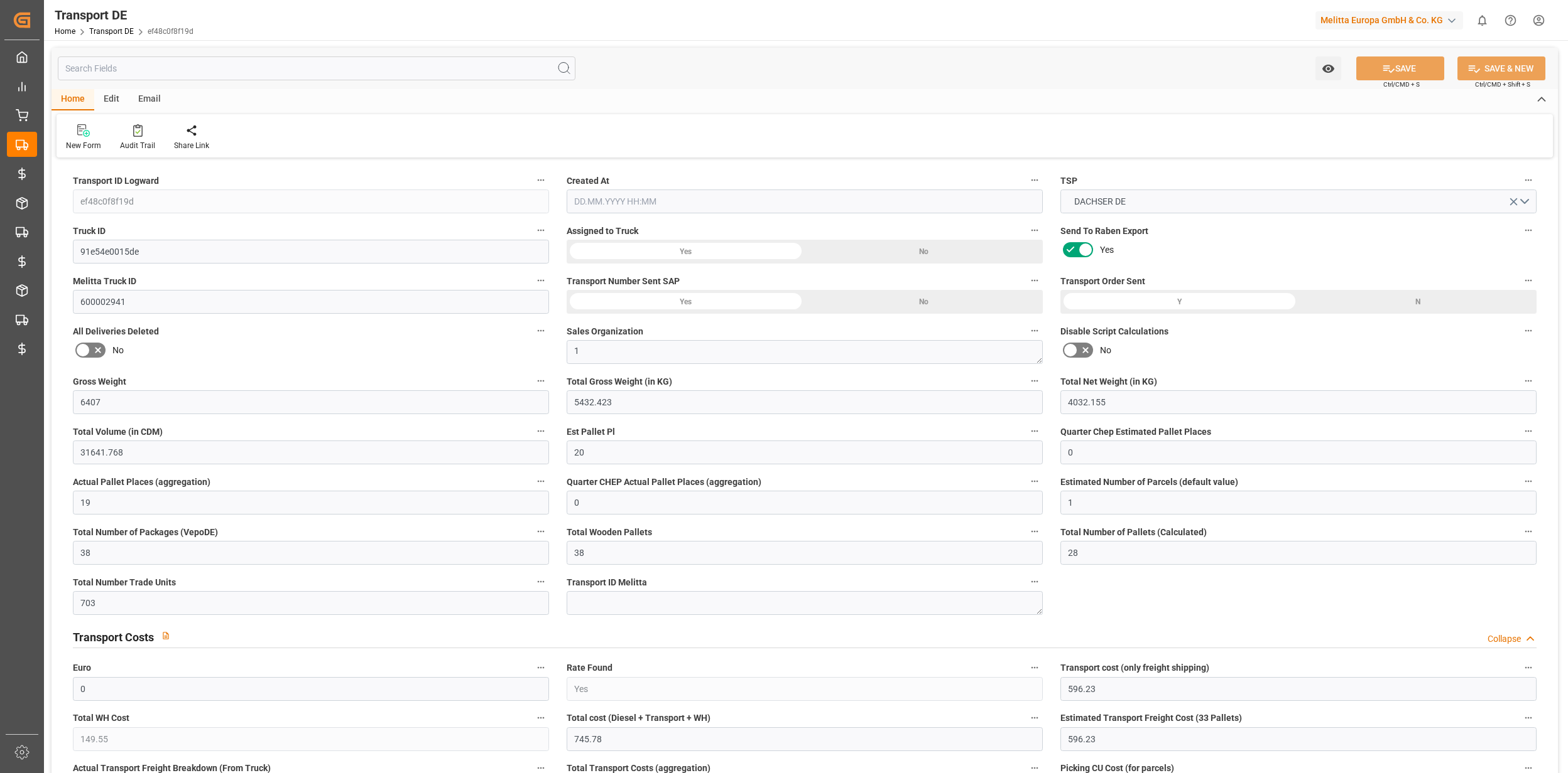
type input "2557"
type input "745.78"
type input "596.23"
type input "[DATE] 21:02"
type input "[DATE]"
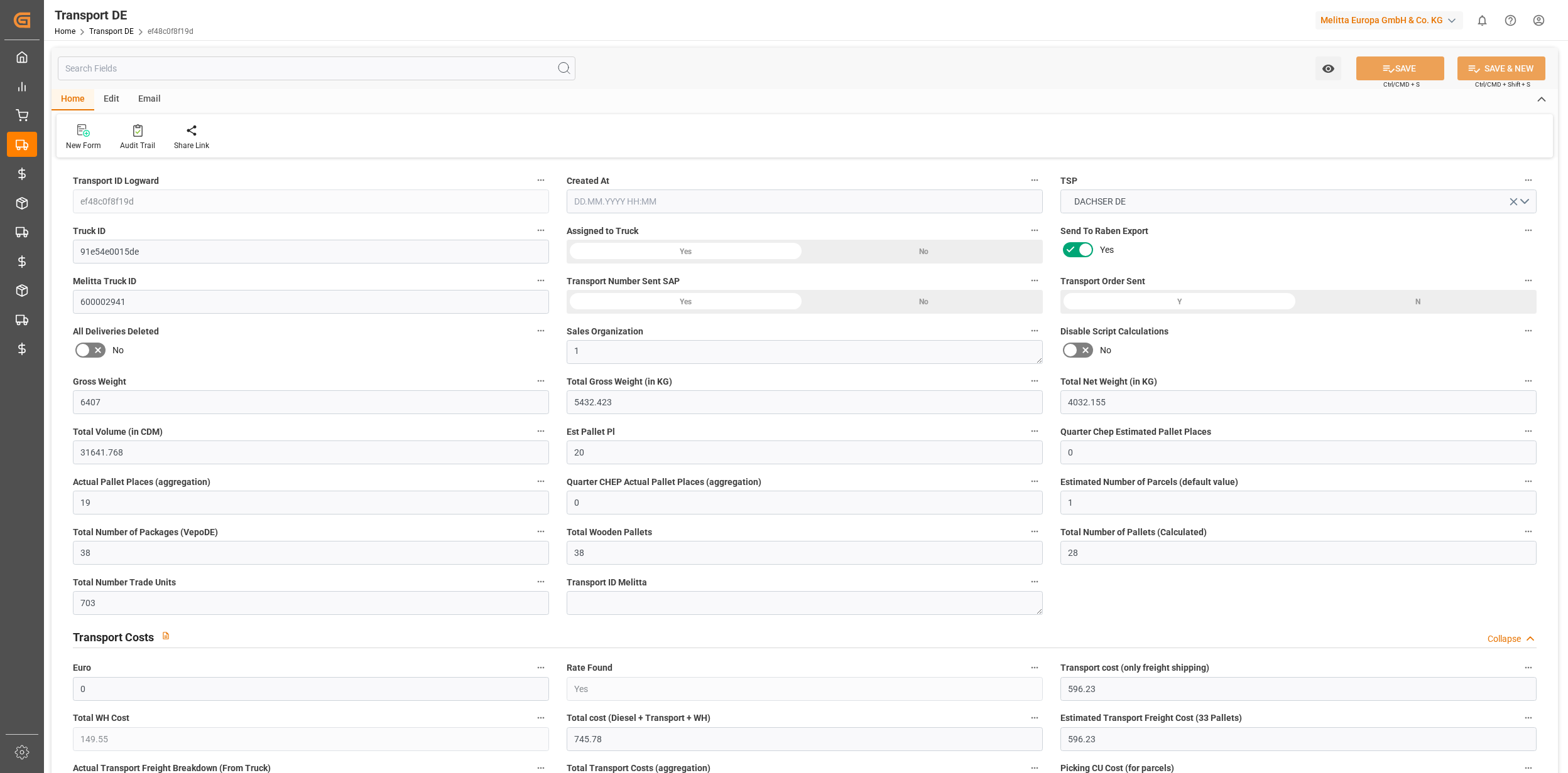
type input "[DATE]"
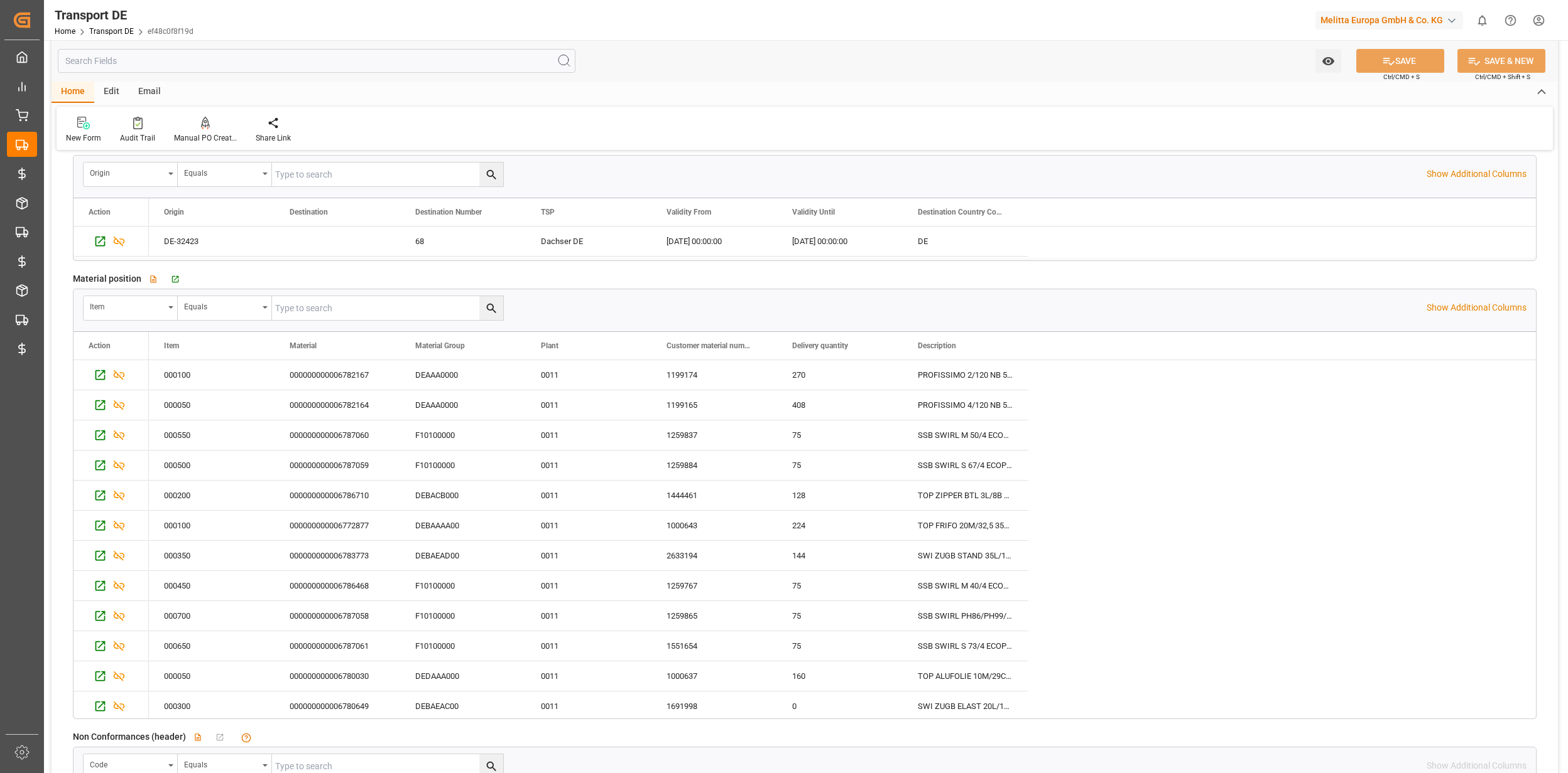
scroll to position [2427, 0]
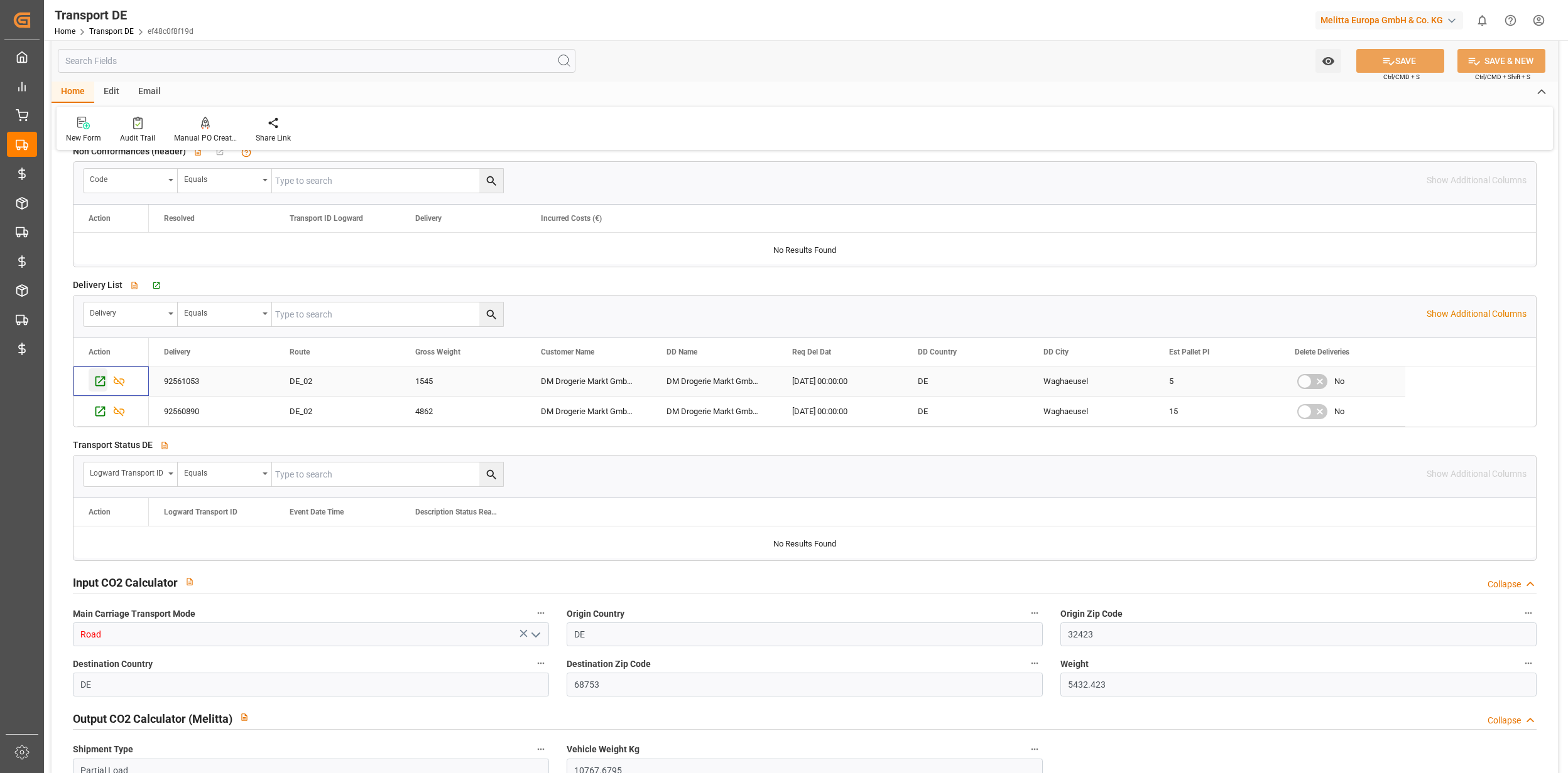
click at [103, 387] on icon "Press SPACE to select this row." at bounding box center [100, 381] width 13 height 13
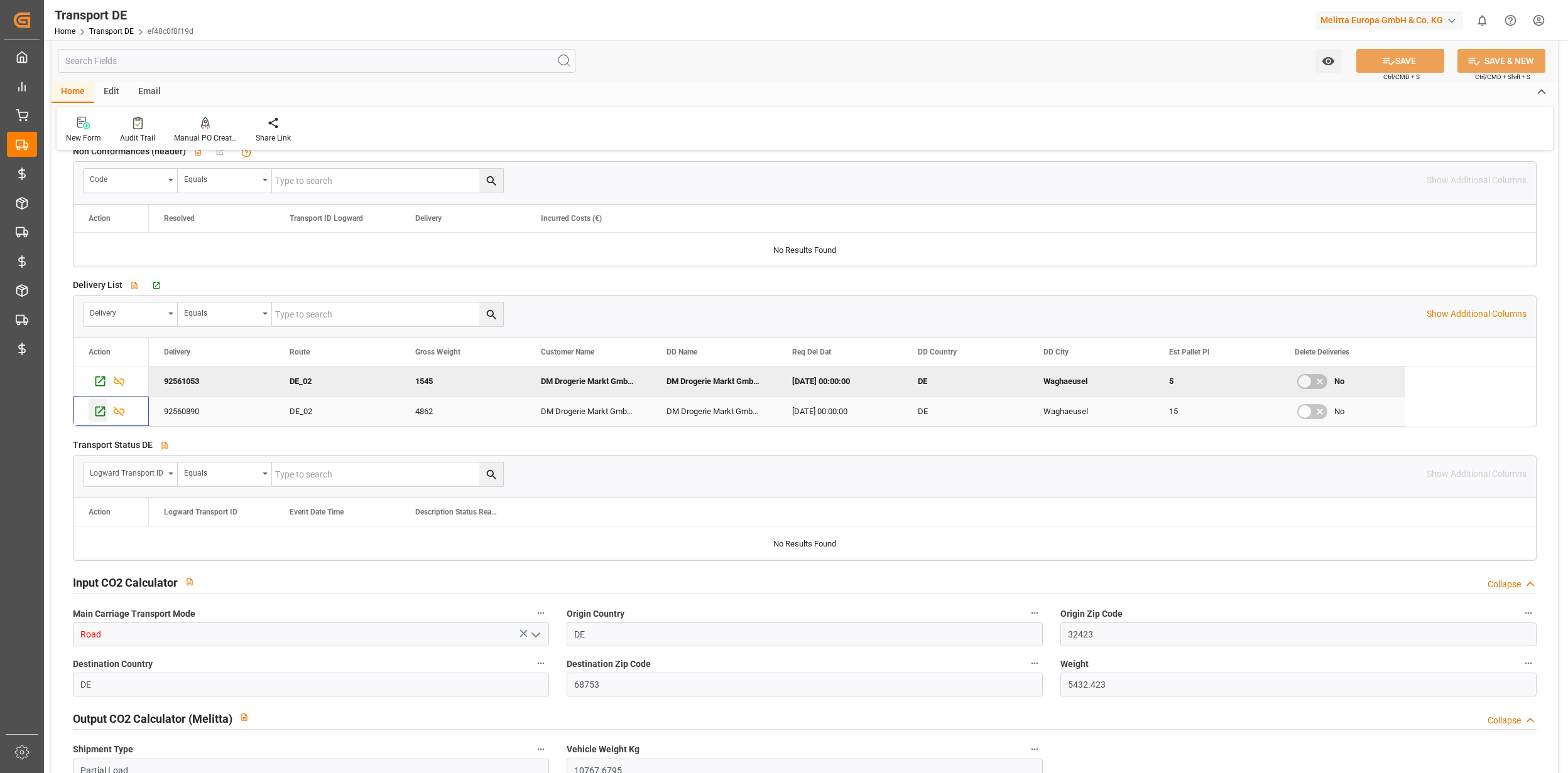
click at [96, 418] on icon "Press SPACE to select this row." at bounding box center [100, 411] width 13 height 13
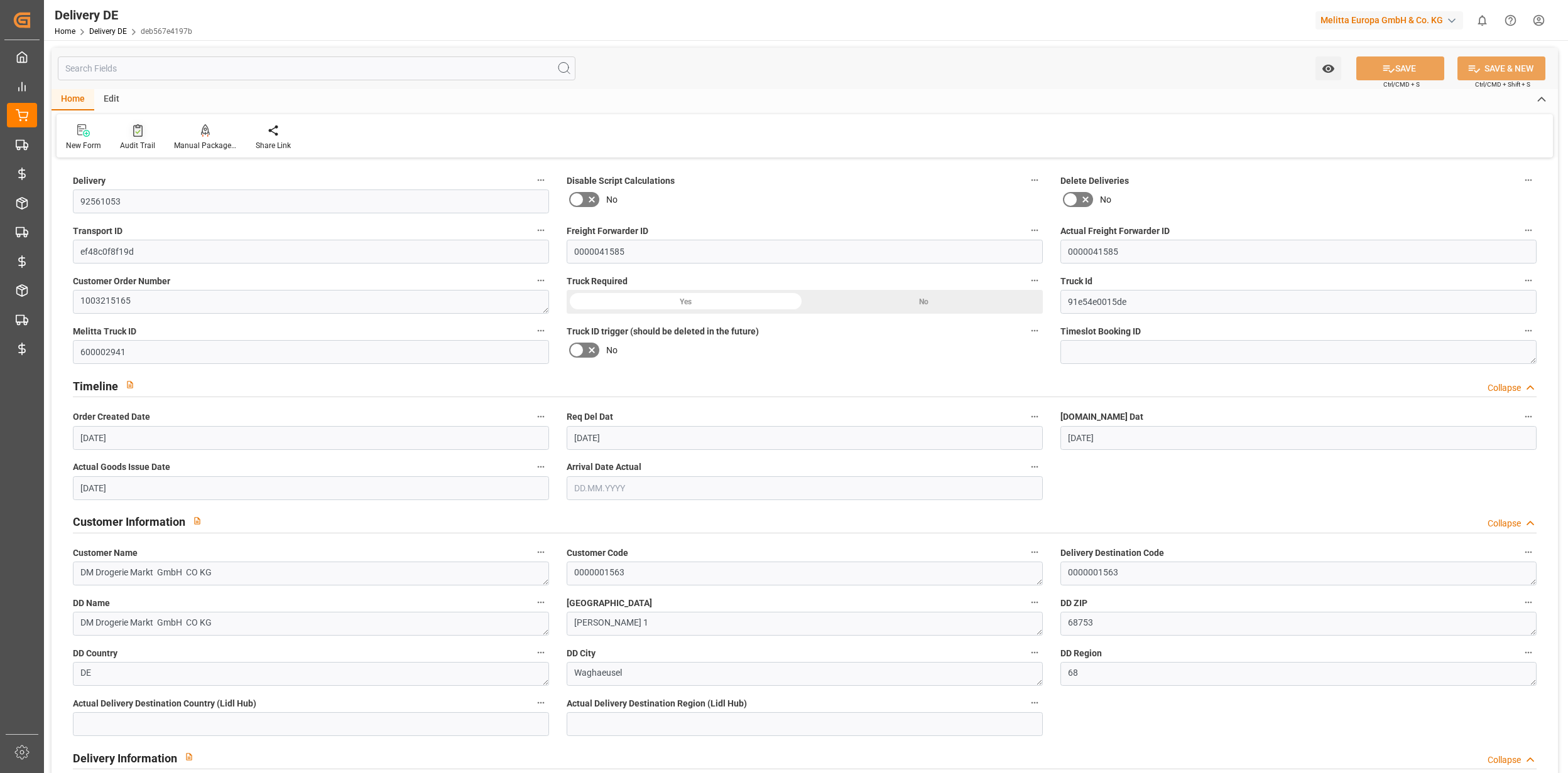
click at [132, 141] on div "Audit Trail" at bounding box center [137, 146] width 35 height 11
